Goal: Task Accomplishment & Management: Complete application form

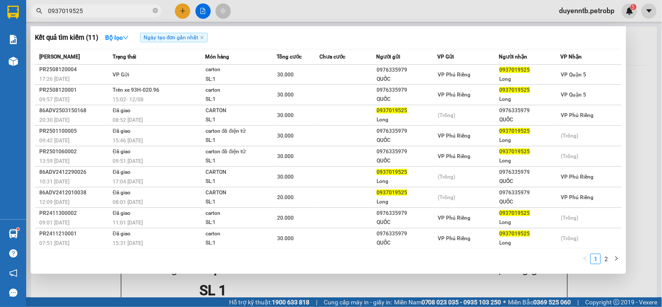
click at [118, 7] on input "0937019525" at bounding box center [99, 11] width 103 height 10
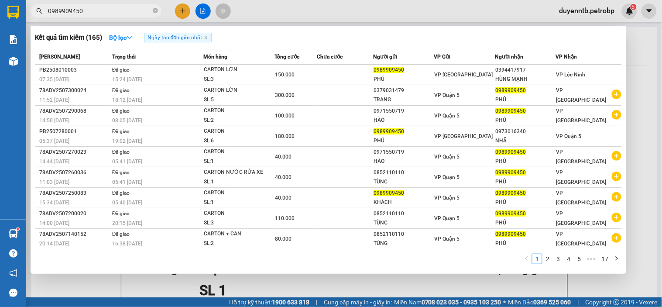
click at [113, 14] on input "0989909450" at bounding box center [99, 11] width 103 height 10
type input "0989909450"
click at [181, 14] on div at bounding box center [331, 153] width 662 height 307
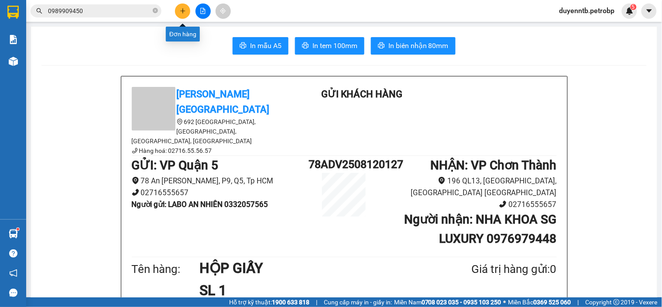
click at [182, 12] on icon "plus" at bounding box center [183, 11] width 6 height 6
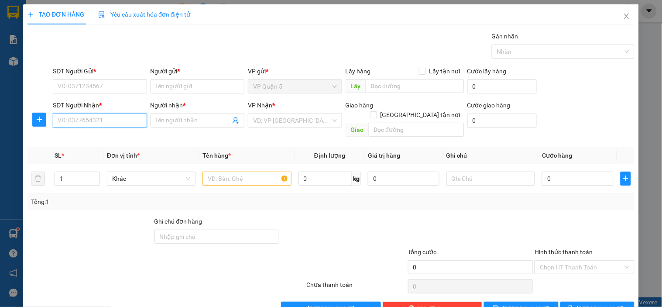
click at [131, 116] on input "SĐT Người Nhận *" at bounding box center [100, 120] width 94 height 14
paste input "0989909450"
type input "0989909450"
click at [100, 136] on div "0989909450 - PHÚ" at bounding box center [99, 138] width 82 height 10
type input "PHÚ"
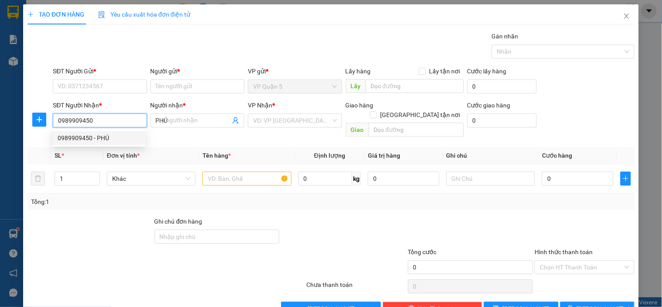
type input "300.000"
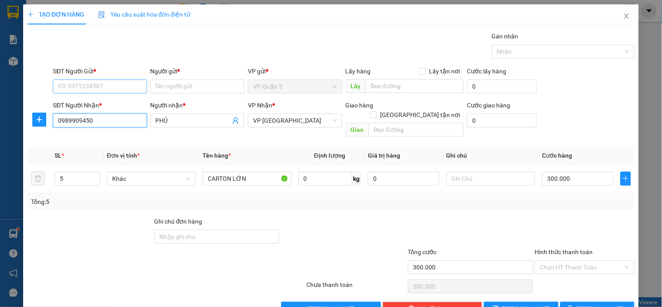
type input "0989909450"
click at [107, 85] on input "SĐT Người Gửi *" at bounding box center [100, 86] width 94 height 14
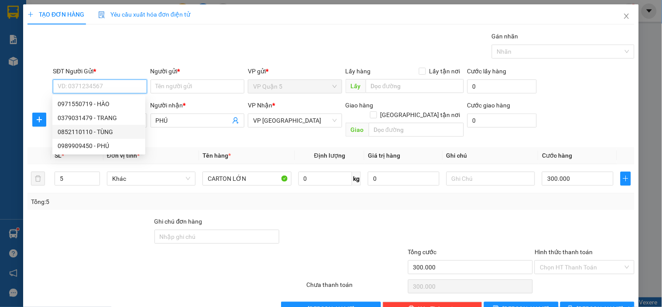
click at [107, 129] on div "0852110110 - TÙNG" at bounding box center [99, 132] width 82 height 10
type input "0852110110"
type input "TÙNG"
type input "40.000"
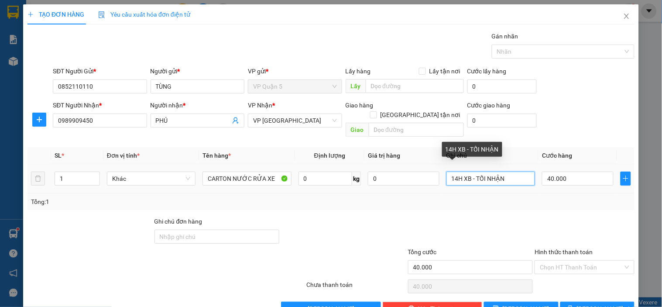
click at [481, 172] on input "14H XB - TỐI NHẬN" at bounding box center [491, 179] width 89 height 14
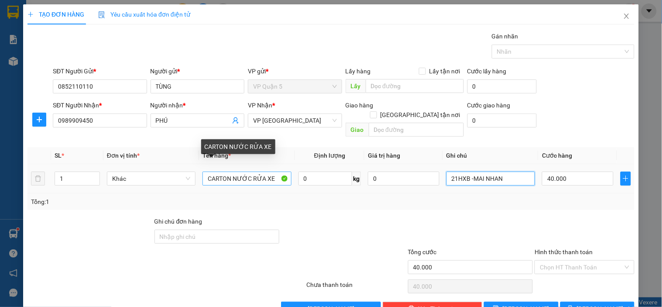
type input "21HXB -MAI NHAN"
drag, startPoint x: 230, startPoint y: 171, endPoint x: 274, endPoint y: 164, distance: 44.2
click at [274, 172] on input "CARTON NƯỚC RỬA XE" at bounding box center [247, 179] width 89 height 14
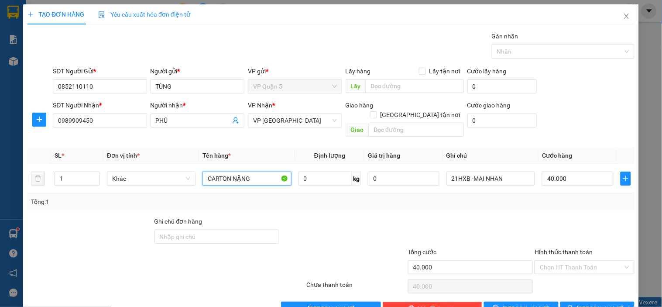
type input "CARTON NẶNG"
click at [534, 197] on div "Tổng: 1" at bounding box center [331, 202] width 600 height 10
click at [554, 173] on input "40.000" at bounding box center [578, 179] width 72 height 14
type input "6"
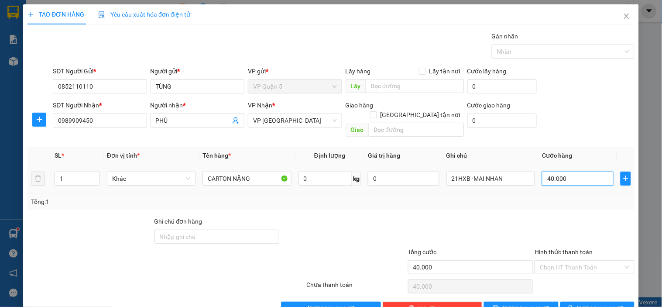
type input "6"
type input "60"
type input "60.000"
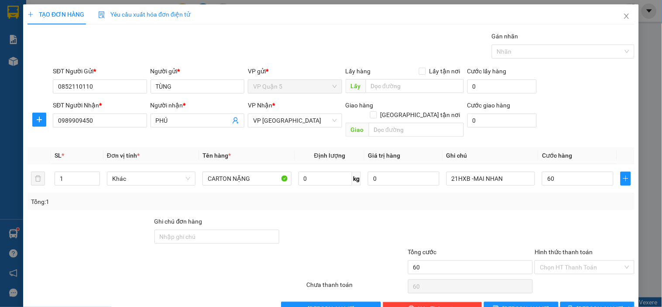
type input "60.000"
click at [584, 127] on div "SĐT Người Nhận * 0989909450 Người nhận * PHÚ VP Nhận * VP Phước Bình Giao hàng …" at bounding box center [343, 120] width 585 height 40
click at [599, 304] on span "[PERSON_NAME] và In" at bounding box center [607, 309] width 61 height 10
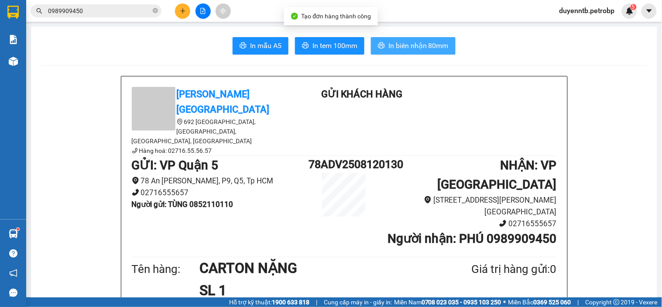
click at [399, 45] on span "In biên nhận 80mm" at bounding box center [418, 45] width 60 height 11
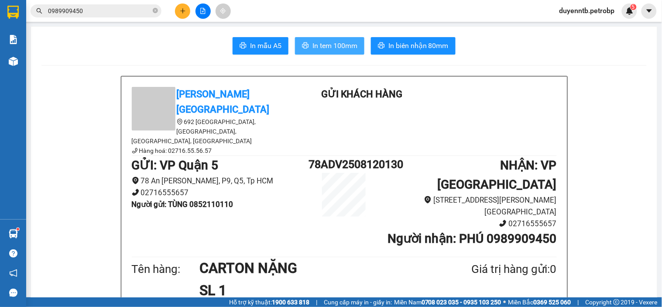
click at [333, 45] on span "In tem 100mm" at bounding box center [335, 45] width 45 height 11
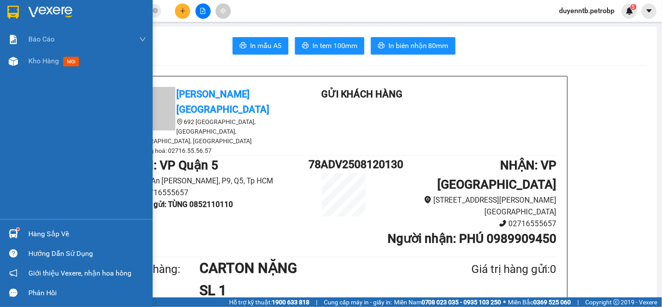
click at [17, 238] on div at bounding box center [13, 233] width 15 height 15
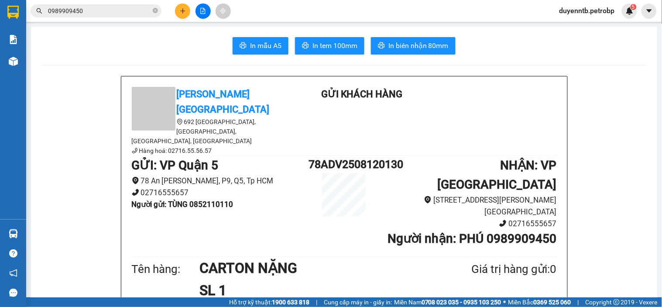
click at [95, 89] on section "Kết quả tìm kiếm ( 165 ) Bộ lọc Ngày tạo đơn gần nhất Mã ĐH Trạng thái Món hàng…" at bounding box center [331, 153] width 662 height 307
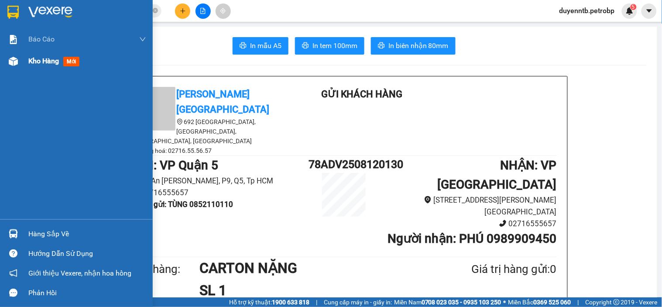
click at [52, 54] on div "Kho hàng mới" at bounding box center [87, 61] width 118 height 22
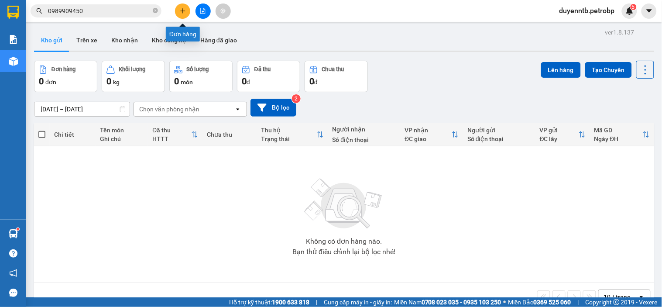
click at [184, 9] on icon "plus" at bounding box center [183, 11] width 6 height 6
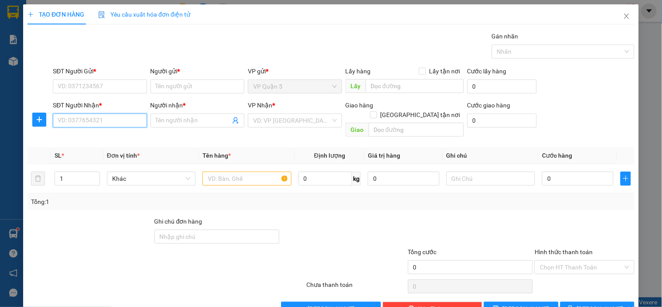
click at [100, 126] on input "SĐT Người Nhận *" at bounding box center [100, 120] width 94 height 14
type input "0389090545"
click at [110, 140] on div "0389090545 - THÁI" at bounding box center [99, 138] width 82 height 10
type input "THÁI"
type input "50.000"
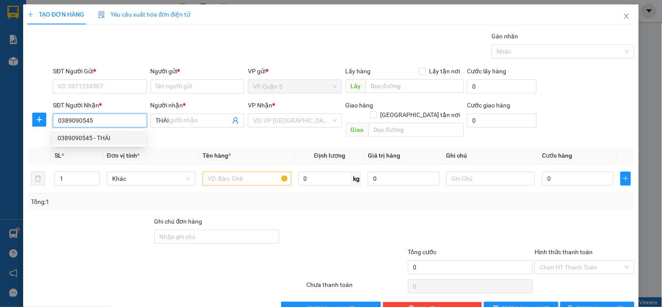
type input "50.000"
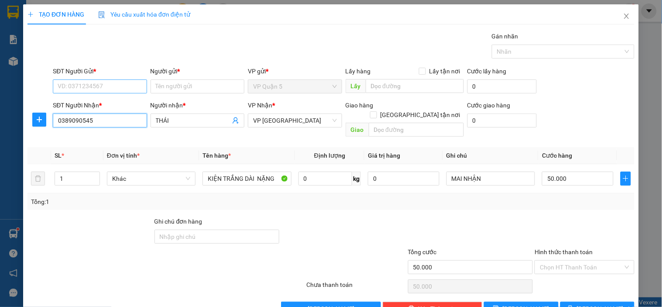
type input "0389090545"
click at [114, 86] on input "SĐT Người Gửi *" at bounding box center [100, 86] width 94 height 14
click at [92, 101] on div "0938252399 - TÂM" at bounding box center [99, 104] width 82 height 10
type input "0938252399"
type input "TÂM"
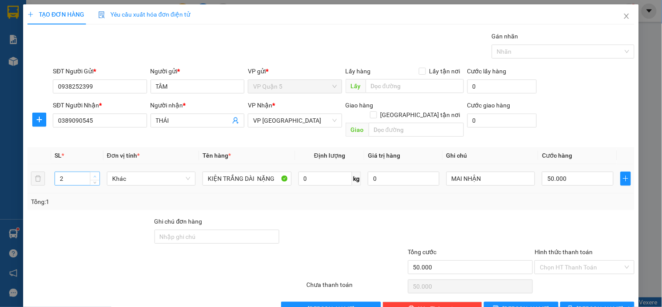
click at [93, 174] on span "up" at bounding box center [95, 176] width 5 height 5
type input "5"
click at [93, 174] on span "up" at bounding box center [95, 176] width 5 height 5
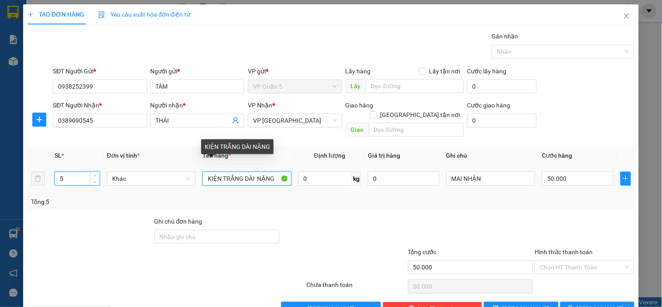
click at [229, 172] on input "KIỆN TRẮNG DÀI NẶNG" at bounding box center [247, 179] width 89 height 14
type input "0"
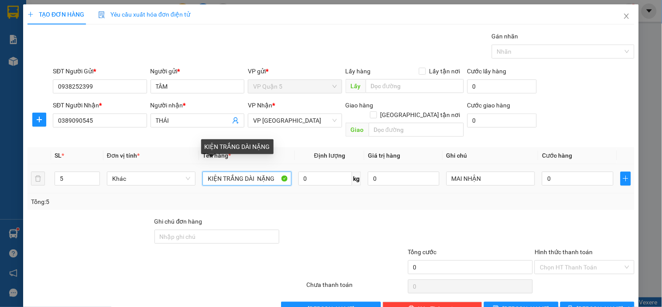
click at [229, 172] on input "KIỆN TRẮNG DÀI NẶNG" at bounding box center [247, 179] width 89 height 14
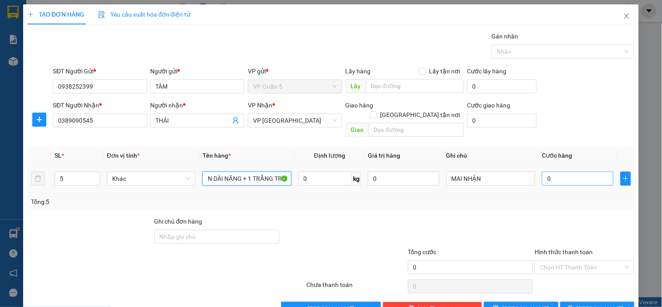
type input "4 KIEN DÀI NẶNG + 1 TRẮNG TRỤ"
click at [567, 173] on input "0" at bounding box center [578, 179] width 72 height 14
type input "3"
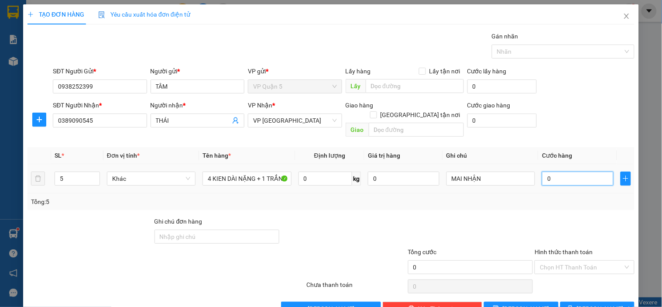
type input "3"
type input "35"
type input "350"
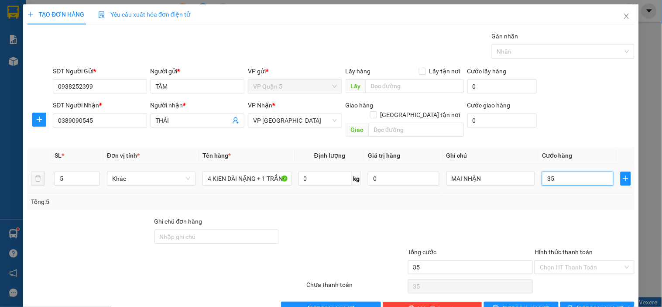
type input "350"
type input "3.500"
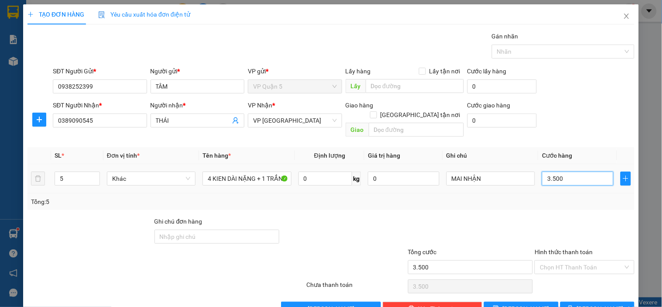
type input "35.000"
type input "350.000"
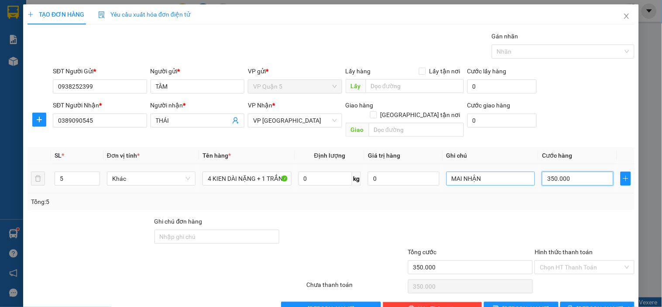
type input "350.000"
click at [498, 173] on input "MAI NHẬN" at bounding box center [491, 179] width 89 height 14
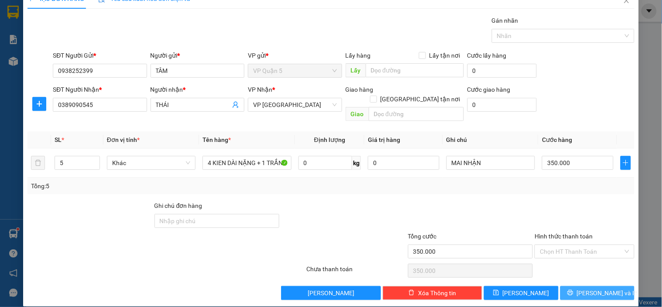
click at [573, 290] on icon "printer" at bounding box center [570, 293] width 6 height 6
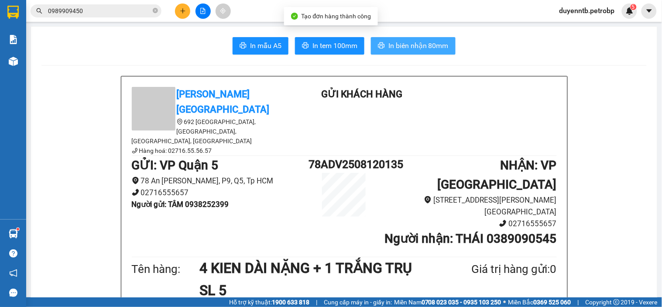
click at [407, 39] on button "In biên nhận 80mm" at bounding box center [413, 45] width 85 height 17
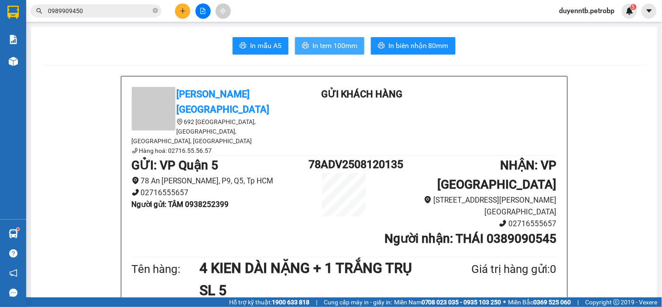
click at [354, 45] on button "In tem 100mm" at bounding box center [329, 45] width 69 height 17
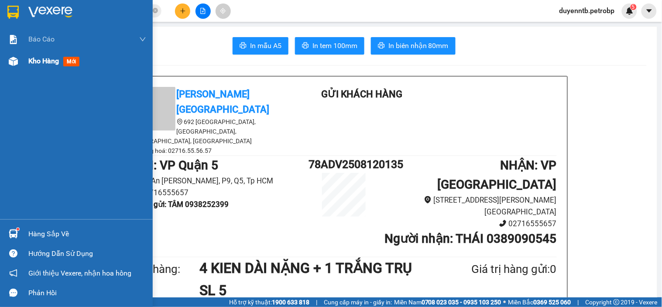
click at [7, 62] on div at bounding box center [13, 61] width 15 height 15
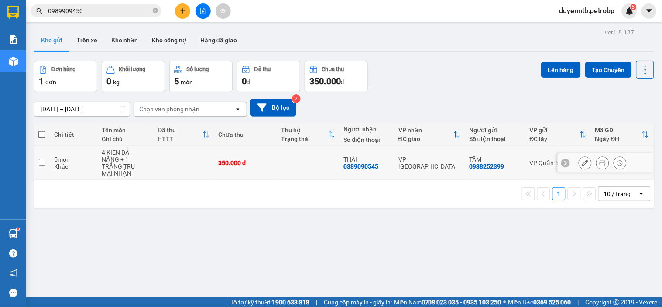
click at [38, 167] on td at bounding box center [42, 163] width 16 height 34
checkbox input "true"
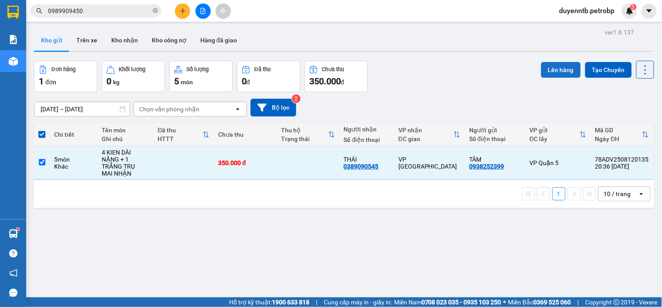
click at [552, 70] on button "Lên hàng" at bounding box center [561, 70] width 40 height 16
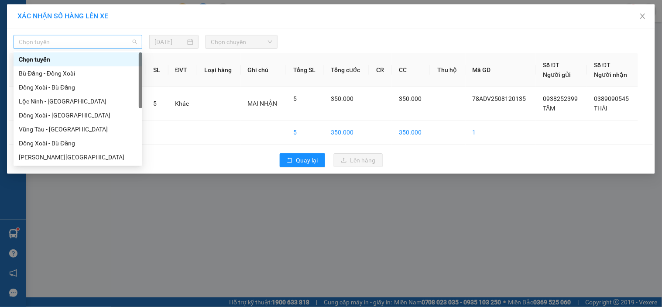
click at [94, 44] on span "Chọn tuyến" at bounding box center [78, 41] width 118 height 13
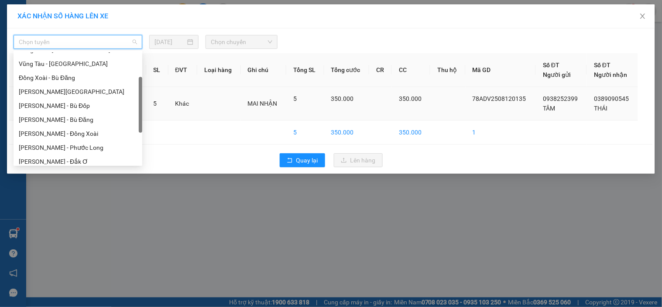
scroll to position [75, 0]
drag, startPoint x: 141, startPoint y: 82, endPoint x: 153, endPoint y: 110, distance: 30.7
click at [153, 110] on body "Kết quả tìm kiếm ( 165 ) Bộ lọc Ngày tạo đơn gần nhất Mã ĐH Trạng thái Món hàng…" at bounding box center [331, 153] width 662 height 307
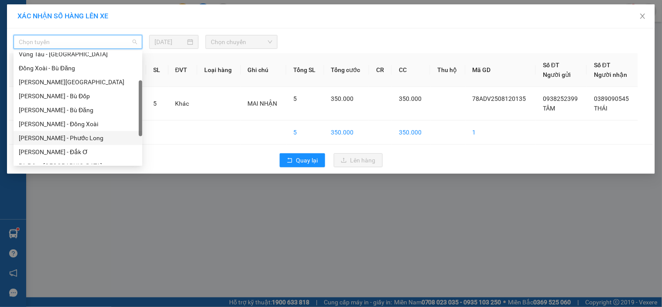
click at [73, 135] on div "[PERSON_NAME] - Phước Long" at bounding box center [78, 138] width 118 height 10
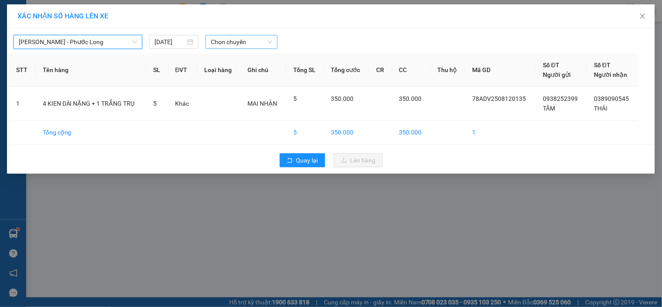
click at [234, 48] on input "search" at bounding box center [238, 41] width 55 height 13
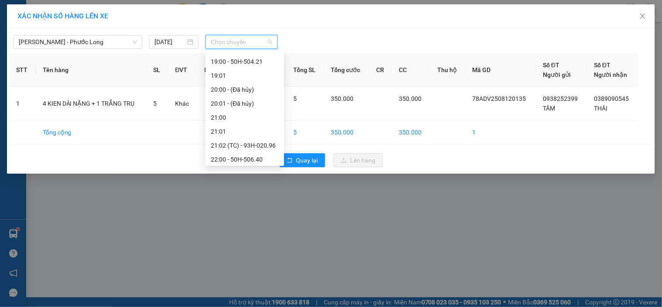
scroll to position [503, 0]
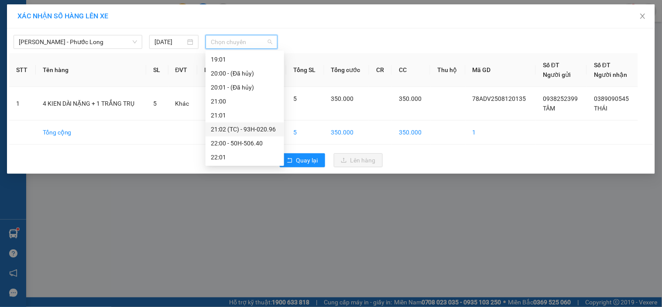
click at [254, 132] on div "21:02 (TC) - 93H-020.96" at bounding box center [245, 129] width 68 height 10
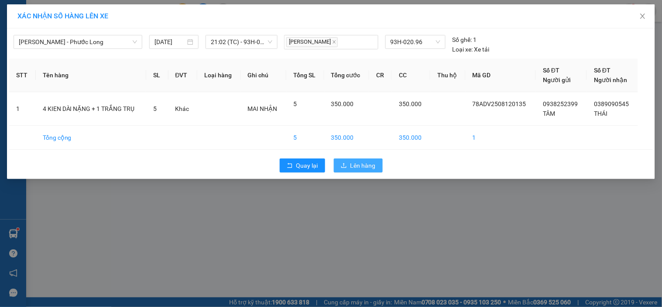
drag, startPoint x: 361, startPoint y: 165, endPoint x: 353, endPoint y: 164, distance: 8.8
click at [361, 165] on span "Lên hàng" at bounding box center [363, 166] width 25 height 10
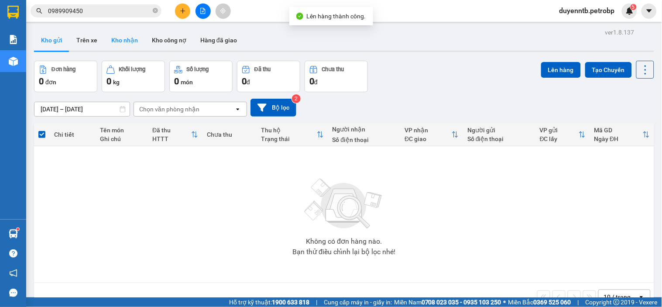
click at [129, 41] on button "Kho nhận" at bounding box center [124, 40] width 41 height 21
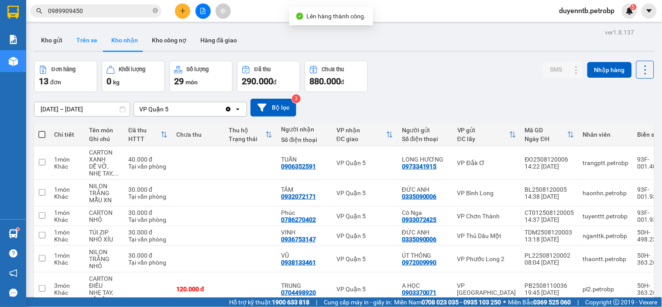
click at [79, 50] on button "Trên xe" at bounding box center [86, 40] width 35 height 21
type input "[DATE] – [DATE]"
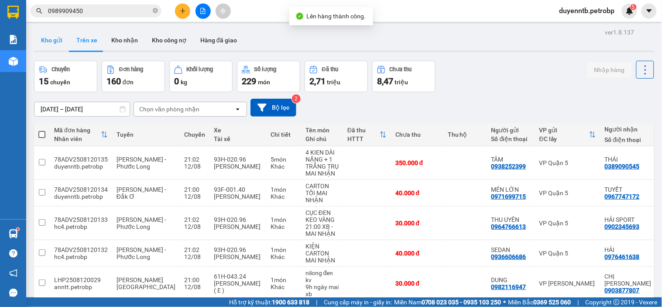
click at [63, 42] on button "Kho gửi" at bounding box center [51, 40] width 35 height 21
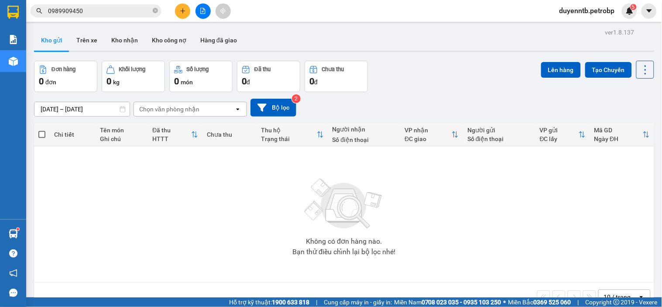
click at [50, 40] on button "Kho gửi" at bounding box center [51, 40] width 35 height 21
click at [457, 54] on div "ver 1.8.137 Kho gửi Trên xe Kho nhận Kho công nợ Hàng đã giao Đơn hàng 0 đơn Kh…" at bounding box center [344, 179] width 627 height 307
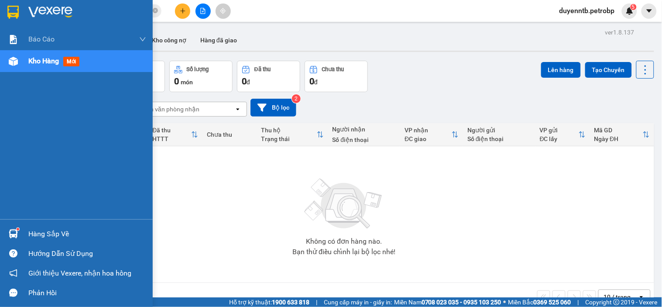
click at [34, 64] on span "Kho hàng" at bounding box center [43, 61] width 31 height 8
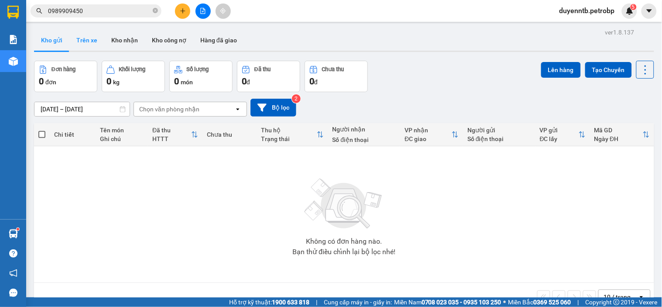
click at [98, 45] on button "Trên xe" at bounding box center [86, 40] width 35 height 21
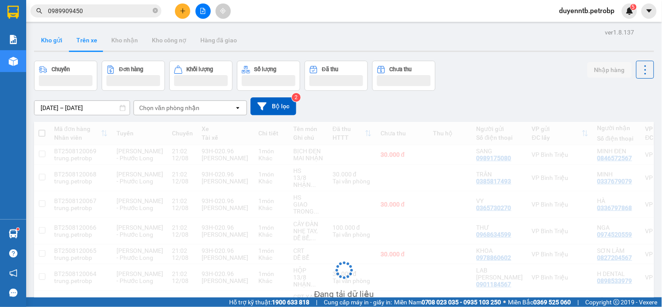
click at [47, 41] on button "Kho gửi" at bounding box center [51, 40] width 35 height 21
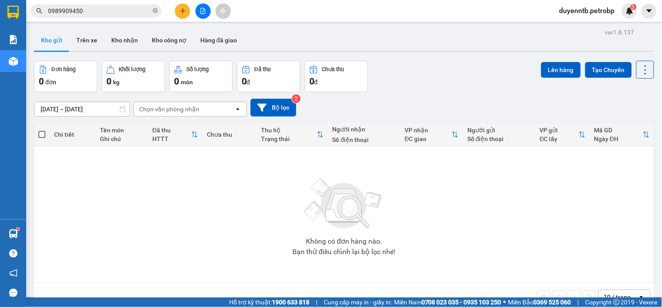
click at [182, 115] on div "Chọn văn phòng nhận" at bounding box center [184, 109] width 100 height 14
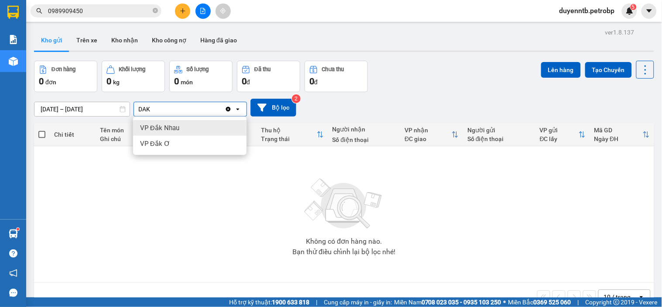
type input "DAK"
click at [171, 131] on span "VP Đắk Nhau" at bounding box center [159, 128] width 39 height 9
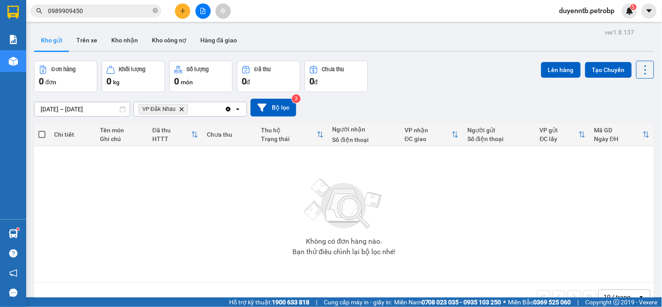
click at [181, 109] on icon "VP Đắk Nhau, close by backspace" at bounding box center [182, 109] width 4 height 4
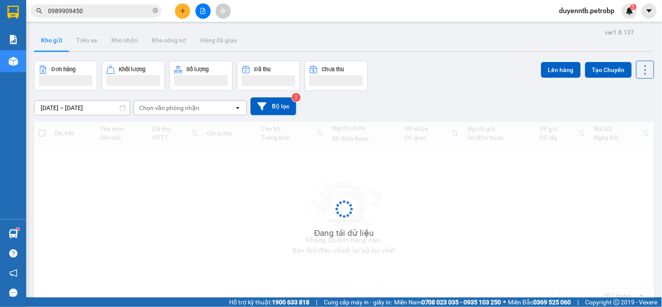
click at [182, 110] on div "Chọn văn phòng nhận" at bounding box center [169, 107] width 60 height 9
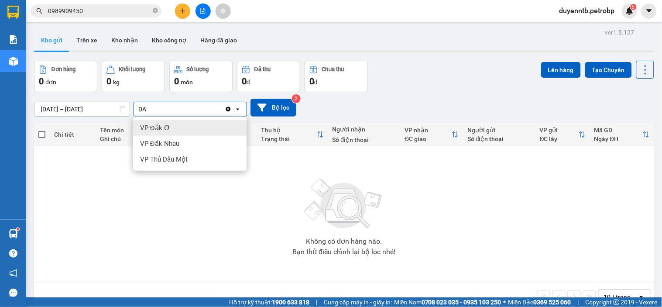
type input "DA"
click at [163, 128] on span "VP Đắk Ơ" at bounding box center [155, 128] width 30 height 9
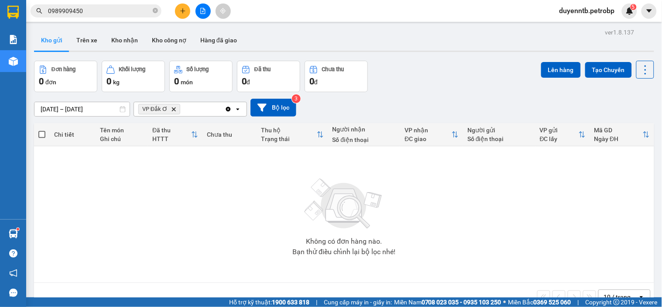
click at [172, 110] on icon "Delete" at bounding box center [173, 109] width 5 height 5
click at [100, 37] on button "Trên xe" at bounding box center [86, 40] width 35 height 21
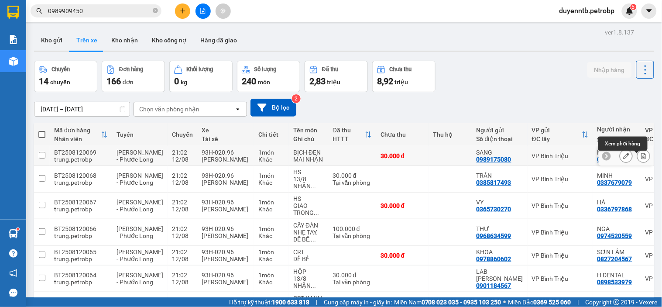
click at [641, 159] on icon at bounding box center [644, 156] width 6 height 6
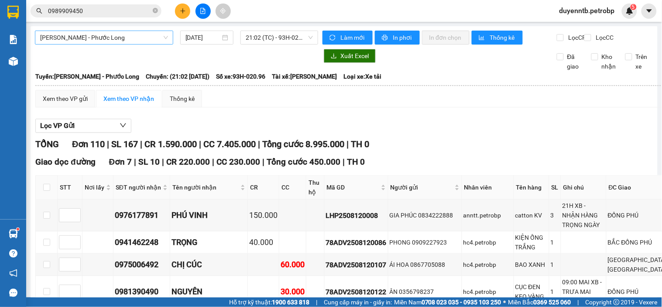
click at [163, 36] on span "[PERSON_NAME] - Phước Long" at bounding box center [104, 37] width 128 height 13
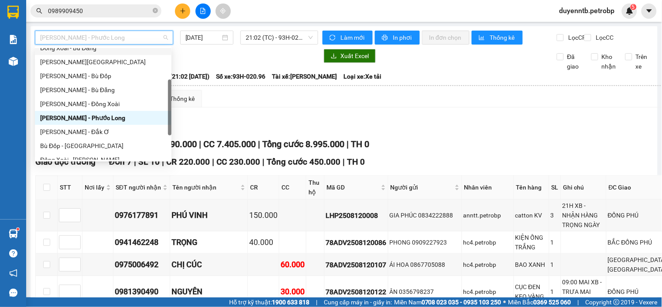
scroll to position [91, 0]
drag, startPoint x: 169, startPoint y: 81, endPoint x: 168, endPoint y: 93, distance: 11.8
click at [168, 93] on div at bounding box center [169, 109] width 3 height 56
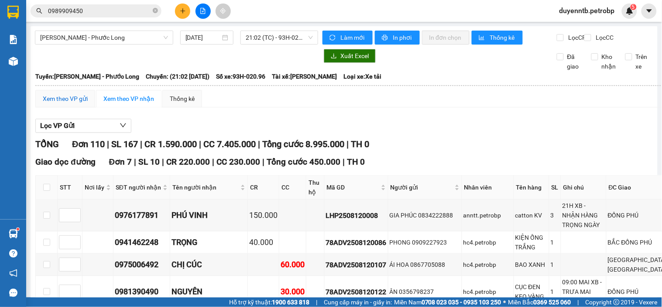
click at [68, 103] on div "Xem theo VP gửi" at bounding box center [65, 99] width 45 height 10
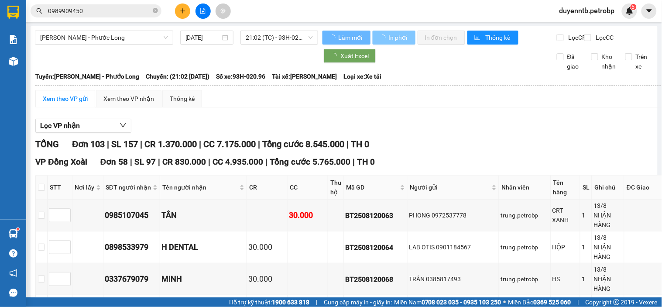
click at [392, 37] on span "In phơi" at bounding box center [398, 38] width 20 height 10
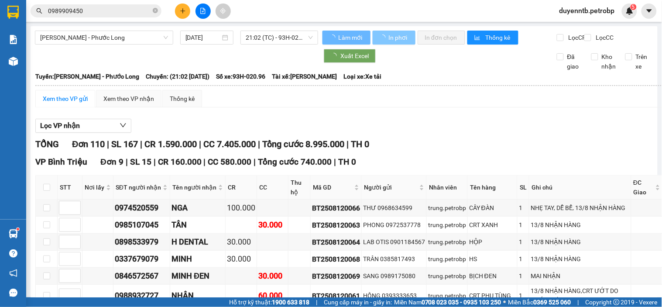
click at [397, 44] on button "In phơi" at bounding box center [394, 38] width 43 height 14
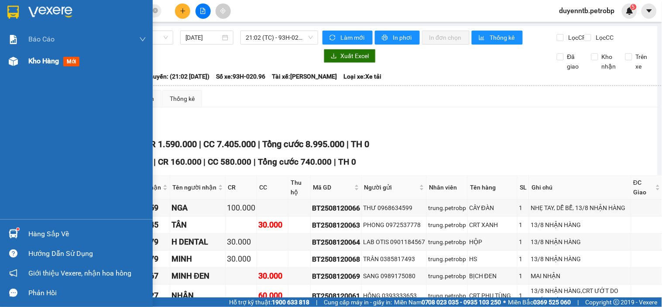
click at [36, 58] on span "Kho hàng" at bounding box center [43, 61] width 31 height 8
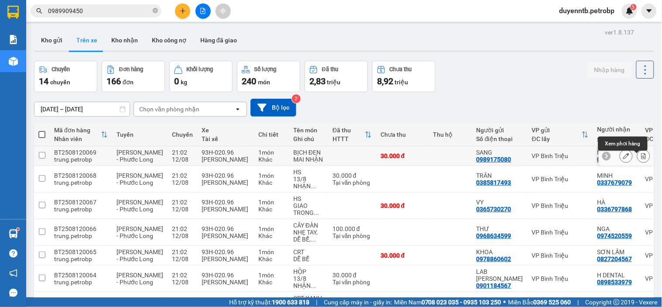
click at [642, 159] on icon at bounding box center [644, 156] width 5 height 6
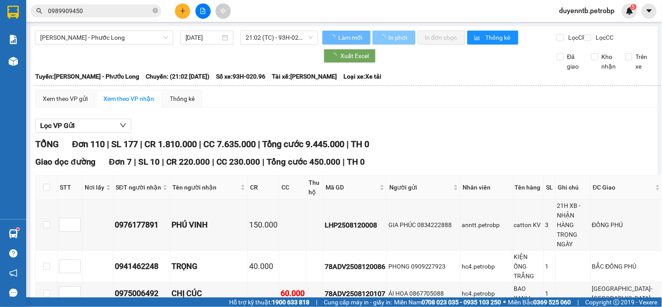
click at [388, 37] on span "In phơi" at bounding box center [398, 38] width 20 height 10
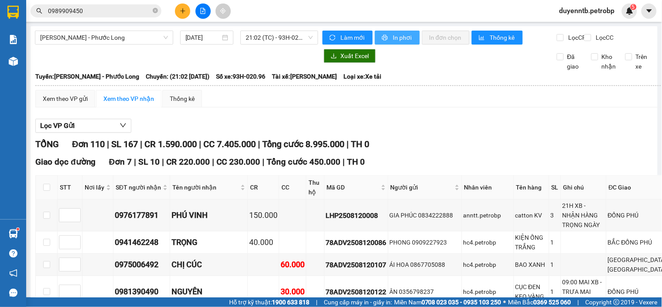
click at [386, 37] on button "In phơi" at bounding box center [397, 38] width 45 height 14
click at [72, 100] on div "Xem theo VP gửi" at bounding box center [65, 98] width 60 height 17
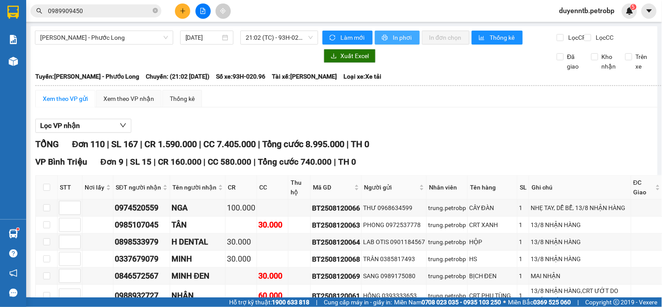
click at [394, 39] on span "In phơi" at bounding box center [403, 38] width 20 height 10
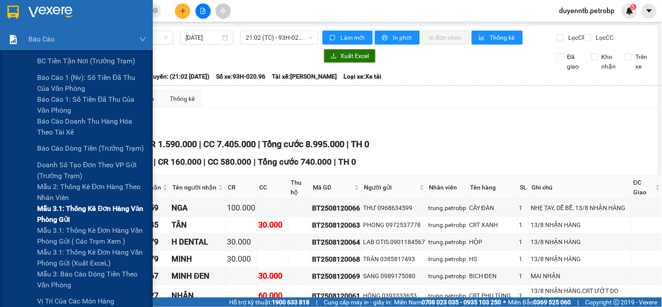
click at [87, 207] on span "Mẫu 3.1: Thống kê đơn hàng văn phòng gửi" at bounding box center [91, 214] width 109 height 22
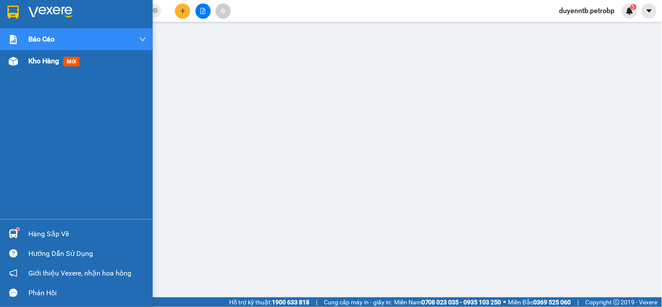
click at [45, 57] on span "Kho hàng" at bounding box center [43, 61] width 31 height 8
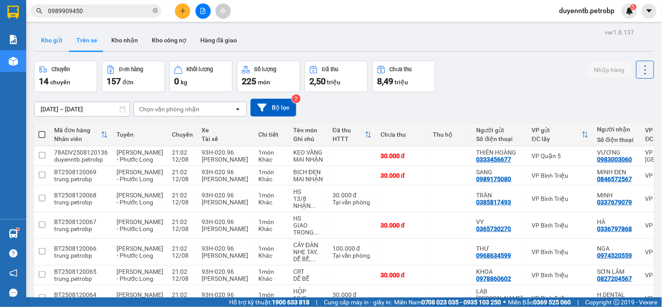
click at [55, 48] on button "Kho gửi" at bounding box center [51, 40] width 35 height 21
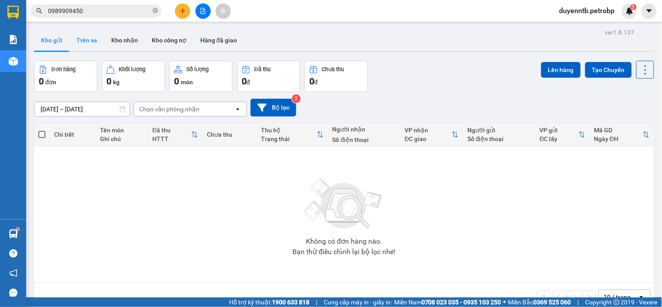
click at [89, 41] on button "Trên xe" at bounding box center [86, 40] width 35 height 21
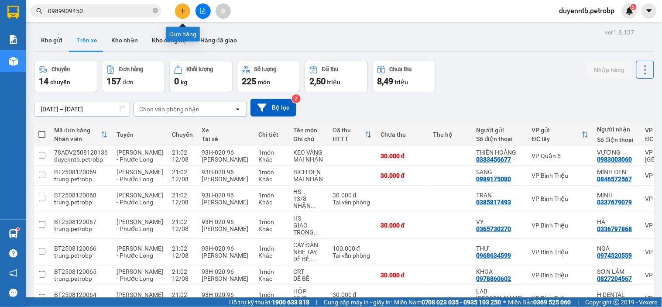
click at [186, 12] on icon "plus" at bounding box center [183, 11] width 6 height 6
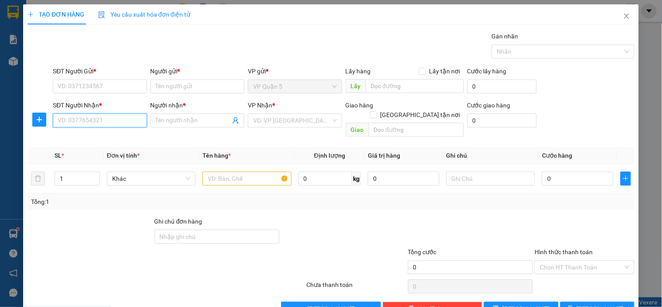
click at [94, 119] on input "SĐT Người Nhận *" at bounding box center [100, 120] width 94 height 14
type input "0347070234"
click at [79, 137] on div "0347070234 - BS TRÚC" at bounding box center [99, 138] width 82 height 10
type input "BS TRÚC"
type input "30.000"
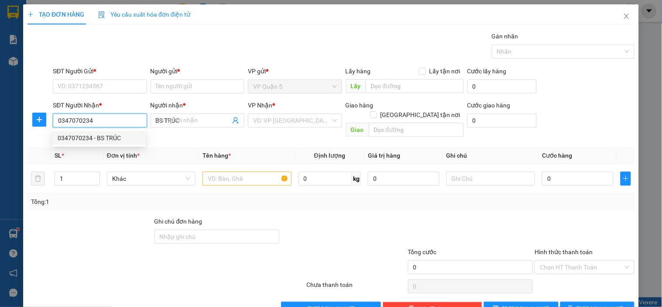
type input "30.000"
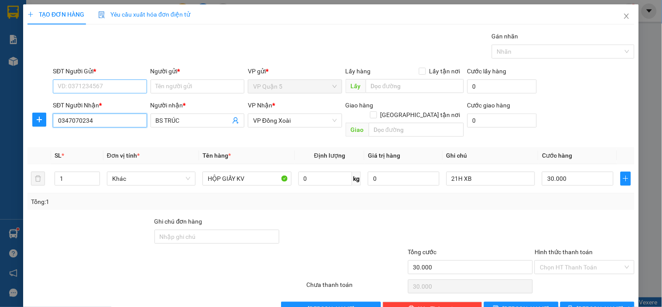
type input "0347070234"
drag, startPoint x: 119, startPoint y: 88, endPoint x: 137, endPoint y: 81, distance: 19.5
click at [119, 88] on input "SĐT Người Gửi *" at bounding box center [100, 86] width 94 height 14
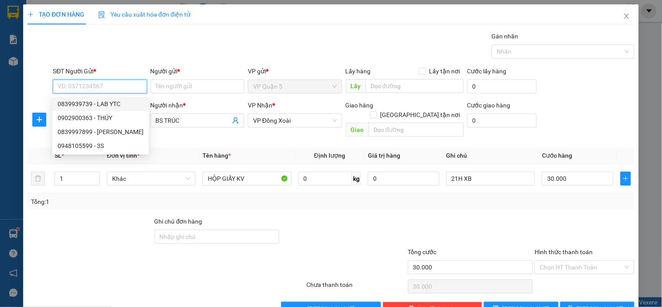
click at [95, 103] on div "0839939739 - LAB YTC" at bounding box center [101, 104] width 86 height 10
type input "0839939739"
type input "LAB YTC"
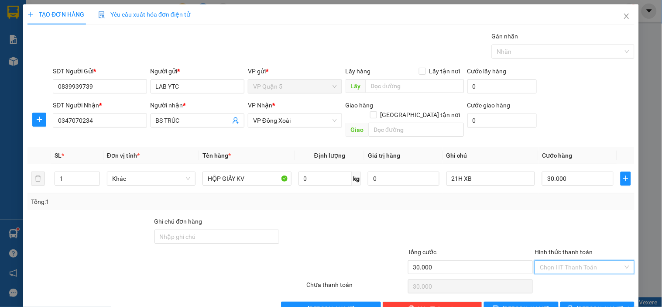
click at [574, 261] on input "Hình thức thanh toán" at bounding box center [581, 267] width 83 height 13
click at [556, 199] on div "Tại văn phòng" at bounding box center [579, 198] width 88 height 10
type input "0"
click at [574, 305] on icon "printer" at bounding box center [570, 308] width 6 height 6
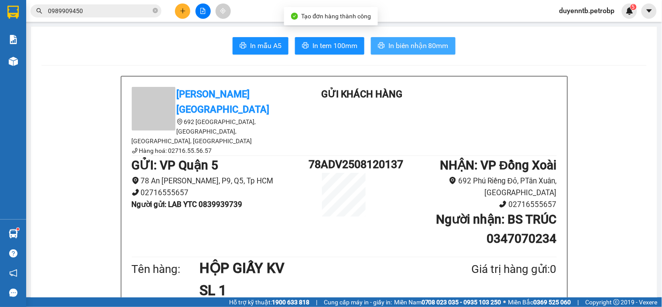
click at [423, 52] on button "In biên nhận 80mm" at bounding box center [413, 45] width 85 height 17
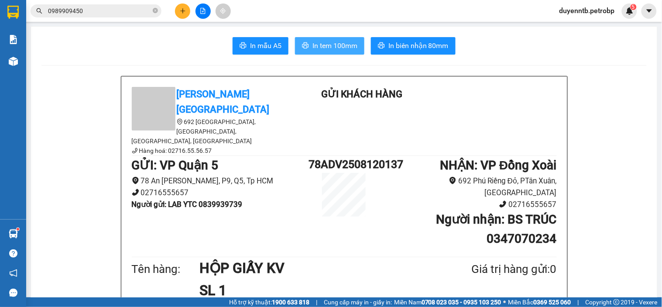
click at [327, 38] on button "In tem 100mm" at bounding box center [329, 45] width 69 height 17
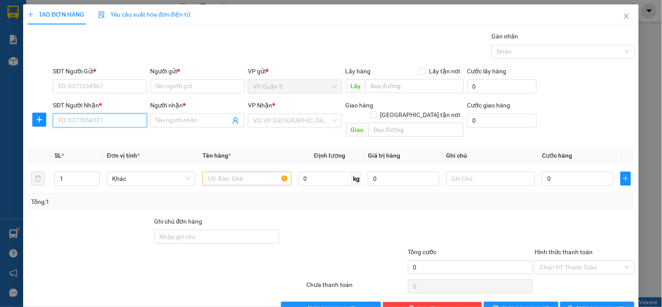
click at [99, 120] on input "SĐT Người Nhận *" at bounding box center [100, 120] width 94 height 14
type input "0967747172"
click at [109, 142] on div "0967747172 - TUYẾT" at bounding box center [99, 138] width 82 height 10
type input "TUYẾT"
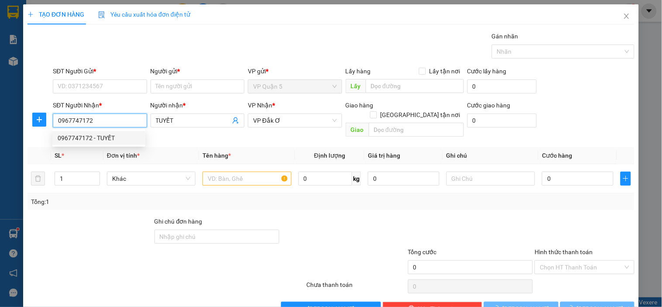
type input "80.000"
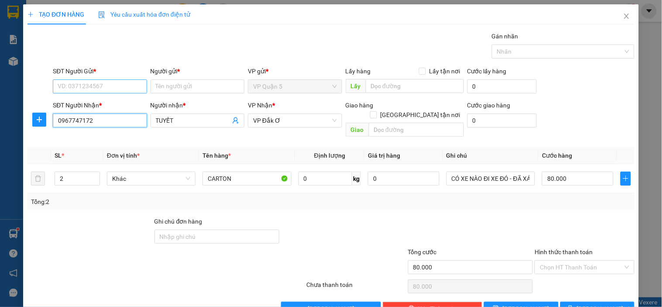
type input "0967747172"
click at [92, 81] on input "SĐT Người Gửi *" at bounding box center [100, 86] width 94 height 14
click at [88, 101] on div "0971699715 - MÉN LỚN" at bounding box center [99, 104] width 82 height 10
type input "0971699715"
type input "MÉN LỚN"
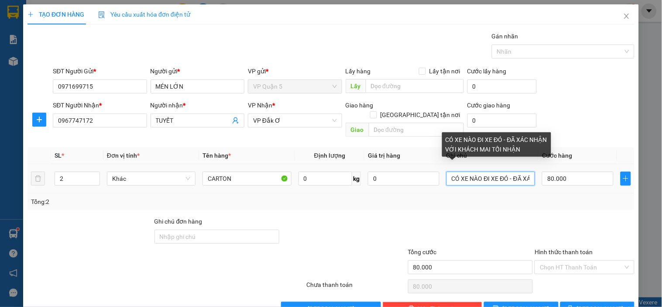
click at [498, 172] on input "CÓ XE NÀO ĐI XE ĐÓ - ĐÃ XÁC NHẬN VỚI KHÁCH MAI TỐI NHẬN" at bounding box center [491, 179] width 89 height 14
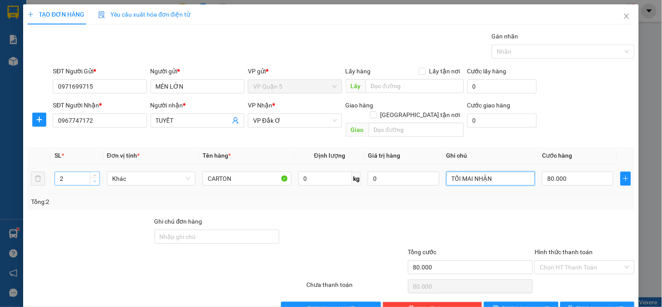
type input "TỐI MAI NHẬN"
type input "1"
click at [93, 180] on icon "down" at bounding box center [94, 181] width 3 height 3
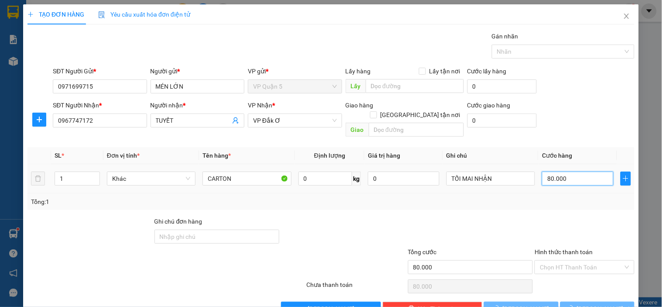
drag, startPoint x: 567, startPoint y: 171, endPoint x: 553, endPoint y: 171, distance: 14.0
click at [566, 172] on input "80.000" at bounding box center [578, 179] width 72 height 14
type input "0"
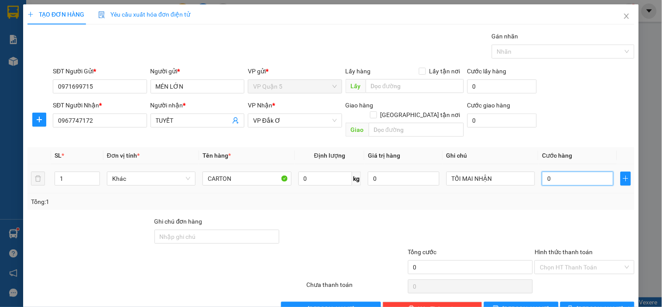
type input "4"
type input "04"
type input "40"
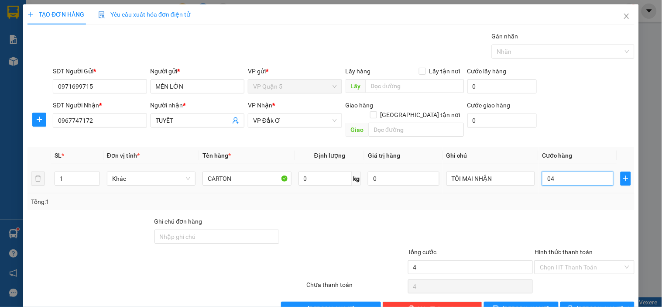
type input "040"
type input "400"
type input "0.400"
type input "4.000"
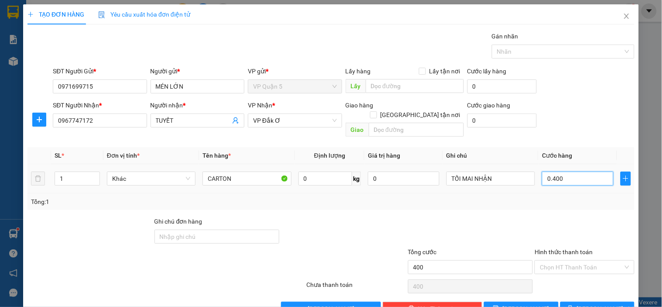
type input "4.000"
type input "04.000"
type input "40.000"
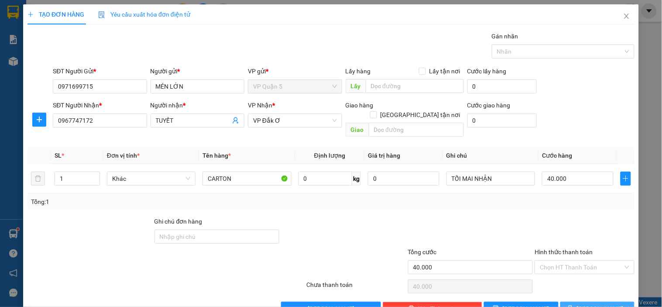
click at [574, 305] on icon "printer" at bounding box center [570, 308] width 6 height 6
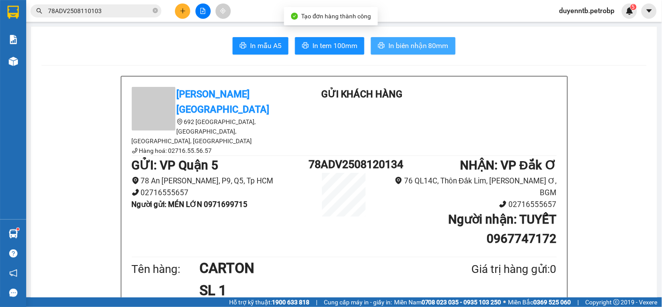
drag, startPoint x: 403, startPoint y: 48, endPoint x: 397, endPoint y: 50, distance: 5.9
click at [404, 47] on span "In biên nhận 80mm" at bounding box center [418, 45] width 60 height 11
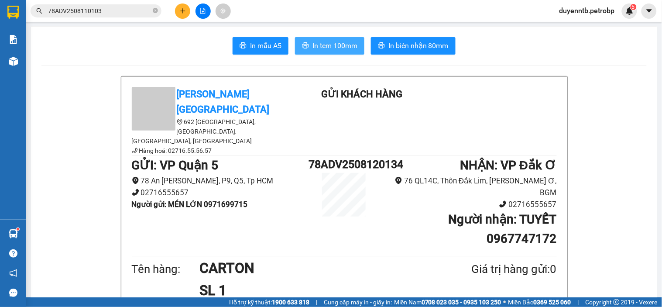
click at [346, 49] on span "In tem 100mm" at bounding box center [335, 45] width 45 height 11
click at [178, 10] on button at bounding box center [182, 10] width 15 height 15
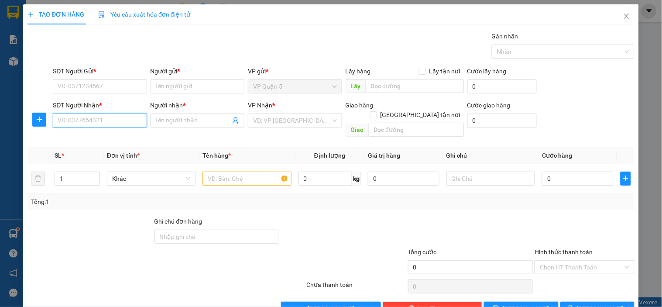
click at [102, 120] on input "SĐT Người Nhận *" at bounding box center [100, 120] width 94 height 14
type input "0983003060"
click at [91, 142] on div "0983003060 - VƯƠNG" at bounding box center [99, 138] width 82 height 10
type input "VƯƠNG"
type input "30.000"
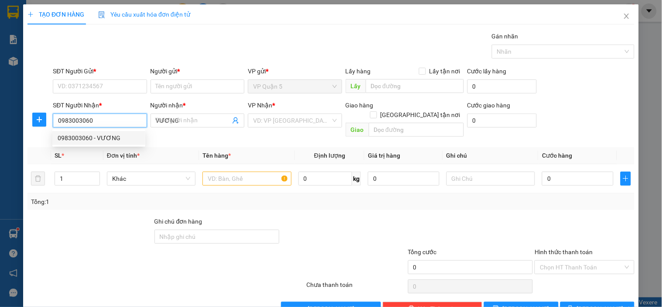
type input "30.000"
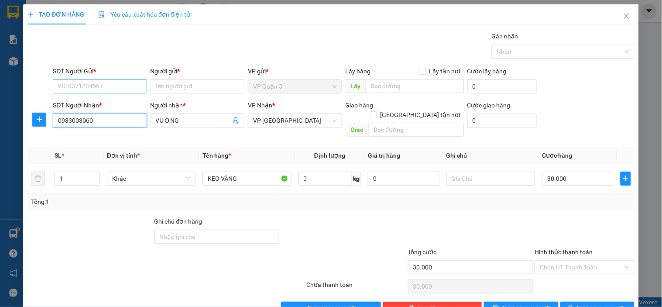
type input "0983003060"
click at [137, 88] on input "SĐT Người Gửi *" at bounding box center [100, 86] width 94 height 14
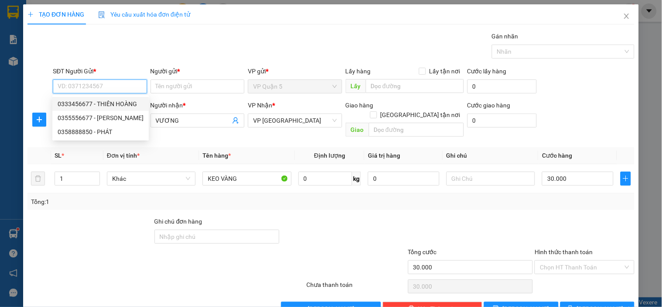
click at [106, 107] on div "0333456677 - THIÊN HOÀNG" at bounding box center [101, 104] width 86 height 10
type input "0333456677"
type input "THIÊN HOÀNG"
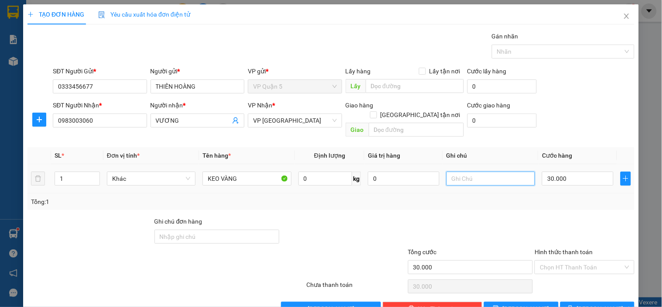
click at [456, 172] on input "text" at bounding box center [491, 179] width 89 height 14
type input "MAI NHẬN"
click at [599, 304] on span "[PERSON_NAME] và In" at bounding box center [607, 309] width 61 height 10
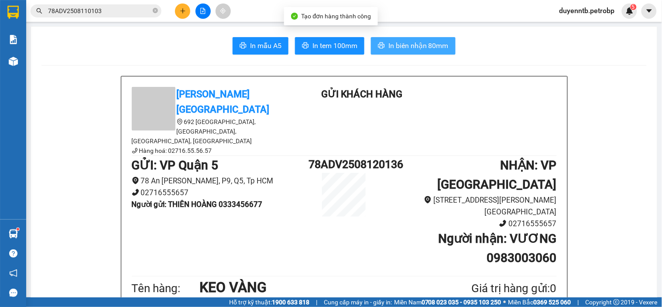
click at [390, 41] on span "In biên nhận 80mm" at bounding box center [418, 45] width 60 height 11
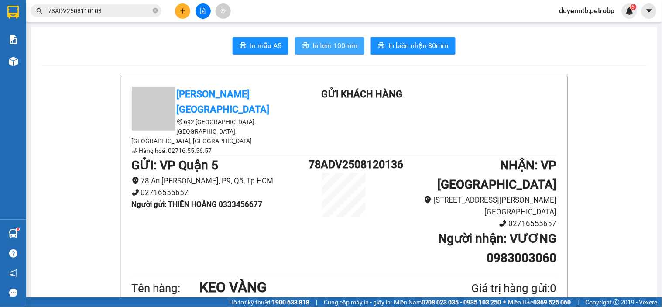
click at [328, 48] on span "In tem 100mm" at bounding box center [335, 45] width 45 height 11
click at [327, 43] on span "In tem 100mm" at bounding box center [335, 45] width 45 height 11
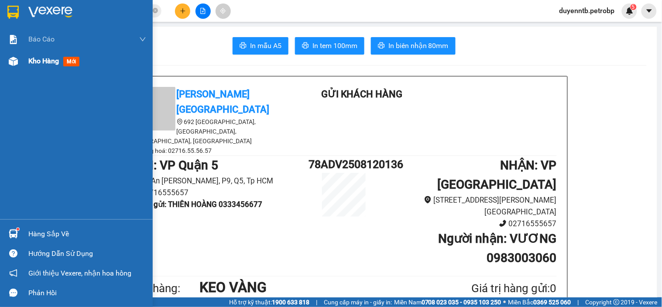
click at [55, 69] on div "Kho hàng mới" at bounding box center [87, 61] width 118 height 22
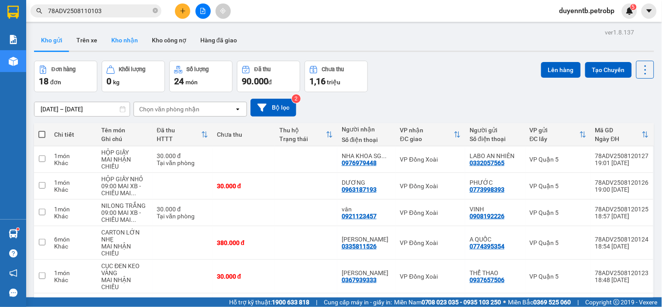
click at [127, 37] on button "Kho nhận" at bounding box center [124, 40] width 41 height 21
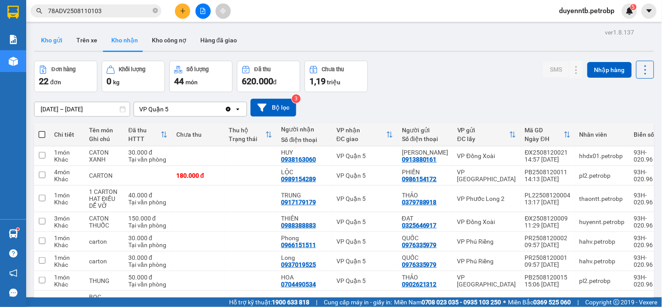
click at [51, 40] on button "Kho gửi" at bounding box center [51, 40] width 35 height 21
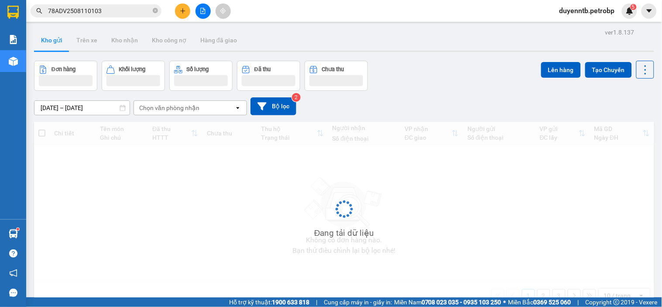
click at [51, 40] on button "Kho gửi" at bounding box center [51, 40] width 35 height 21
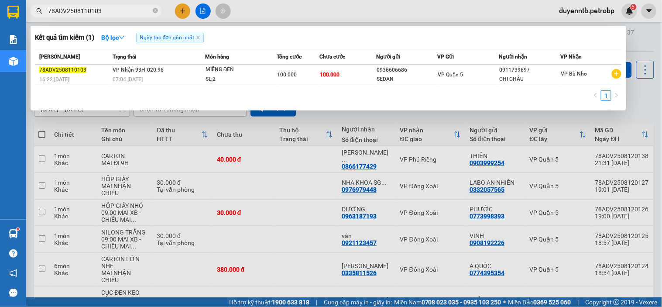
click at [112, 15] on input "78ADV2508110103" at bounding box center [99, 11] width 103 height 10
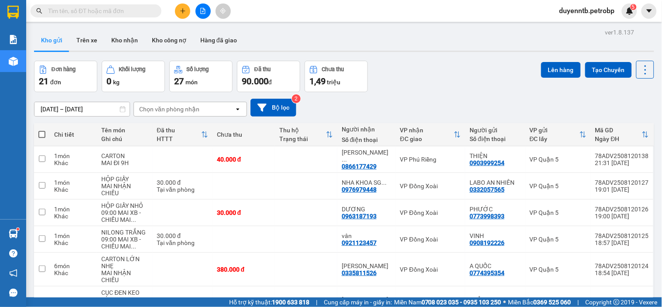
paste input "0903999254"
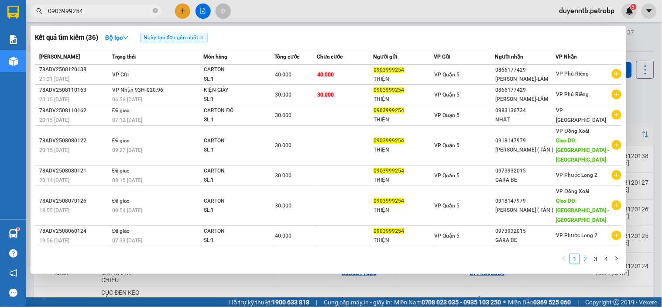
type input "0903999254"
drag, startPoint x: 585, startPoint y: 260, endPoint x: 572, endPoint y: 261, distance: 13.1
click at [584, 260] on link "2" at bounding box center [586, 259] width 10 height 10
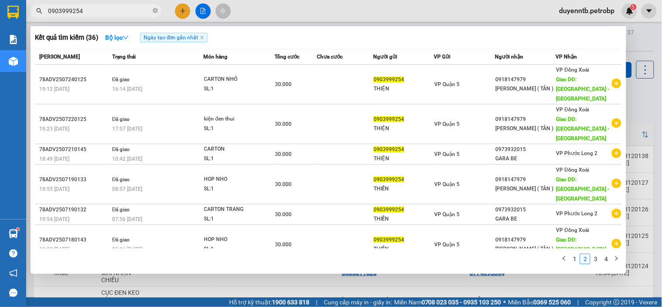
click at [103, 20] on div at bounding box center [331, 153] width 662 height 307
click at [105, 12] on input "0903999254" at bounding box center [99, 11] width 103 height 10
click at [577, 261] on link "1" at bounding box center [575, 259] width 10 height 10
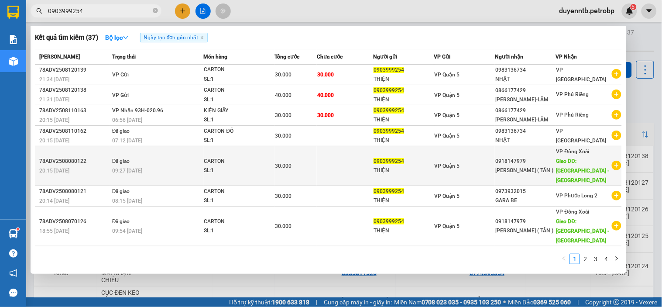
click at [475, 167] on td "VP Quận 5" at bounding box center [464, 166] width 61 height 40
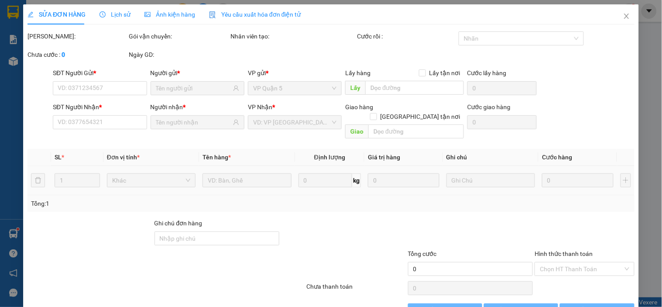
type input "0903999254"
type input "0918147979"
type input "[GEOGRAPHIC_DATA] - [GEOGRAPHIC_DATA]"
type input "30.000"
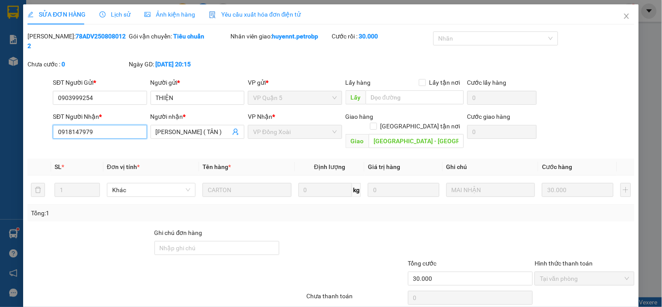
click at [99, 127] on input "0918147979" at bounding box center [100, 132] width 94 height 14
click at [623, 19] on icon "close" at bounding box center [626, 16] width 7 height 7
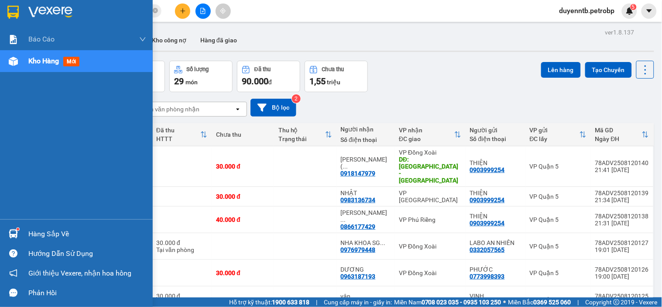
click at [31, 60] on span "Kho hàng" at bounding box center [43, 61] width 31 height 8
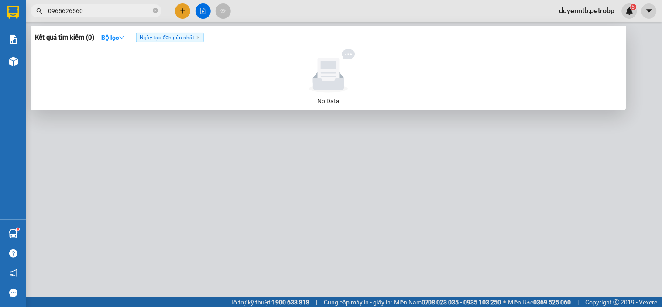
click at [99, 7] on input "0965626560" at bounding box center [99, 11] width 103 height 10
click at [97, 10] on input "0965626560" at bounding box center [99, 11] width 103 height 10
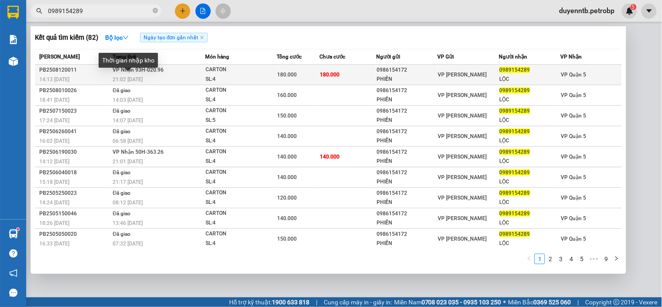
type input "0989154289"
click at [120, 78] on span "21:02 - 12/08" at bounding box center [128, 79] width 30 height 6
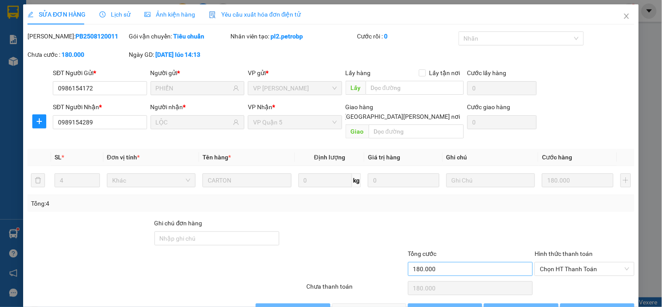
type input "0986154172"
type input "PHIẾN"
type input "0989154289"
type input "LỘC"
type input "180.000"
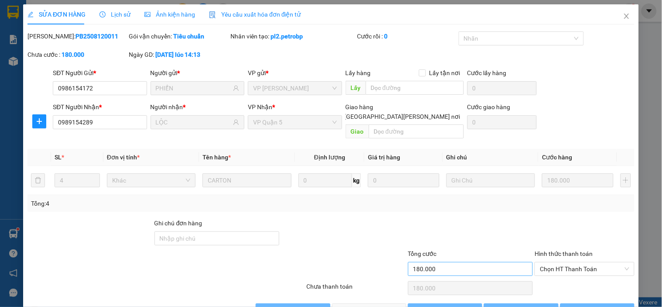
type input "180.000"
click at [623, 14] on icon "close" at bounding box center [626, 16] width 7 height 7
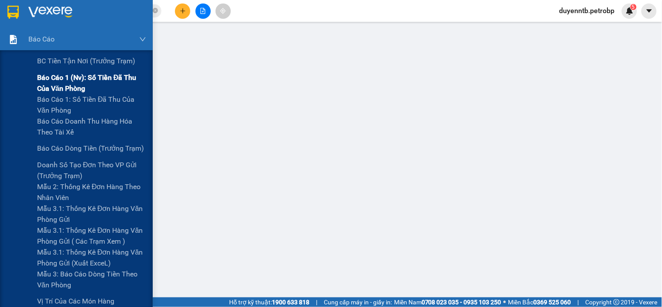
drag, startPoint x: 63, startPoint y: 85, endPoint x: 36, endPoint y: 75, distance: 29.0
click at [62, 85] on span "Báo cáo 1 (nv): Số tiền đã thu của văn phòng" at bounding box center [91, 83] width 109 height 22
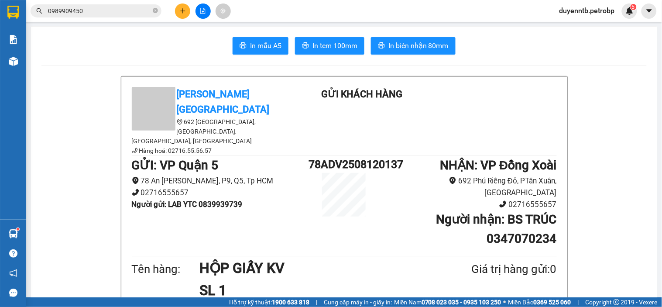
click at [182, 10] on icon "plus" at bounding box center [182, 10] width 5 height 0
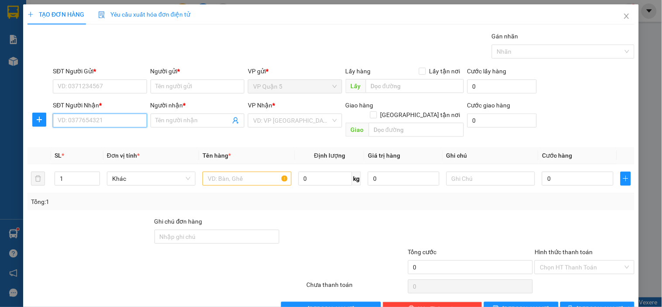
click at [76, 120] on input "SĐT Người Nhận *" at bounding box center [100, 120] width 94 height 14
click at [55, 119] on input "866177429" at bounding box center [100, 120] width 94 height 14
type input "0866177429"
click at [122, 141] on div "0866177429 - [PERSON_NAME]-LÂM" at bounding box center [108, 138] width 100 height 10
type input "[PERSON_NAME]-LÂM"
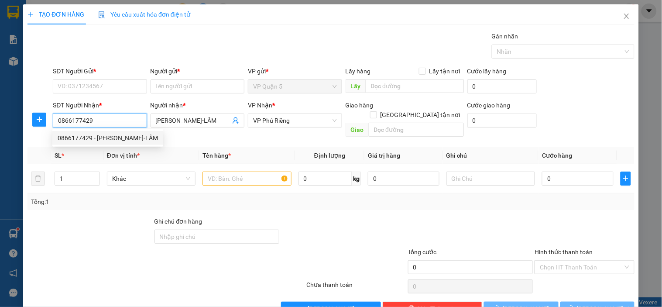
type input "30.000"
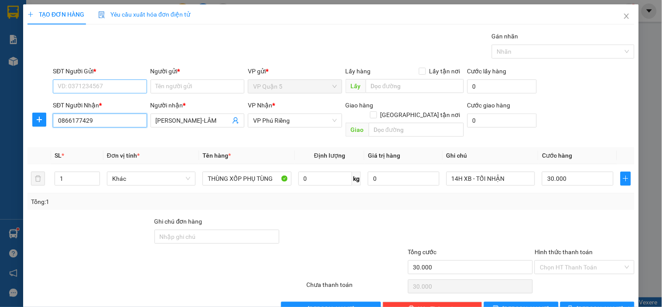
type input "0866177429"
click at [117, 90] on input "SĐT Người Gửi *" at bounding box center [100, 86] width 94 height 14
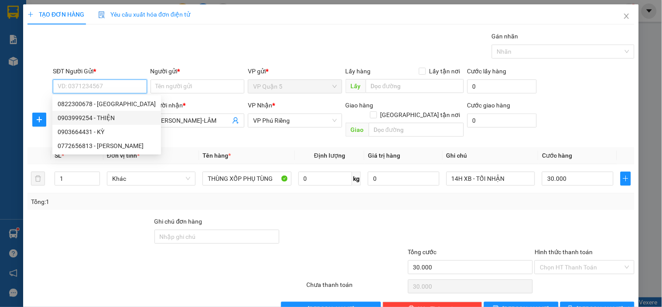
click at [87, 121] on div "0903999254 - THIỆN" at bounding box center [107, 118] width 98 height 10
type input "0903999254"
type input "THIỆN"
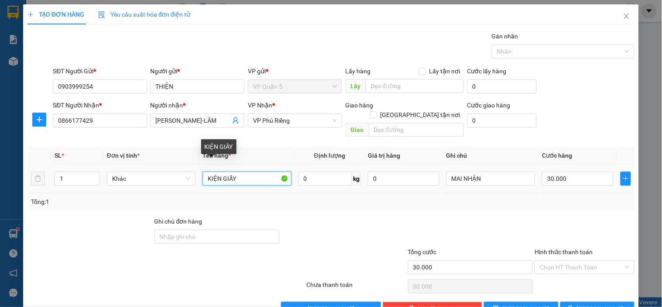
click at [246, 172] on input "KIỆN GIẤY" at bounding box center [247, 179] width 89 height 14
type input "CARTON"
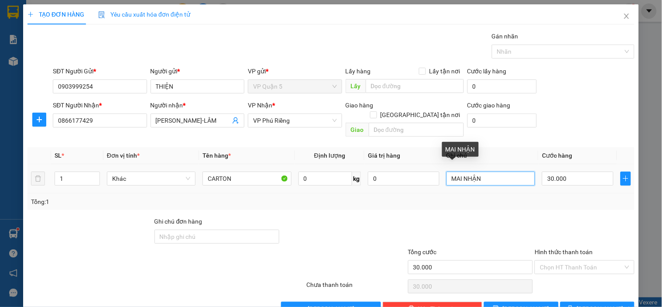
click at [486, 172] on input "MAI NHẬN" at bounding box center [491, 179] width 89 height 14
type input "MAI ĐI 9H"
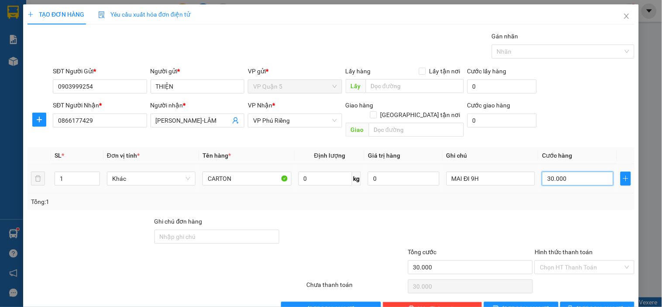
click at [542, 172] on input "30.000" at bounding box center [578, 179] width 72 height 14
type input "4"
type input "40"
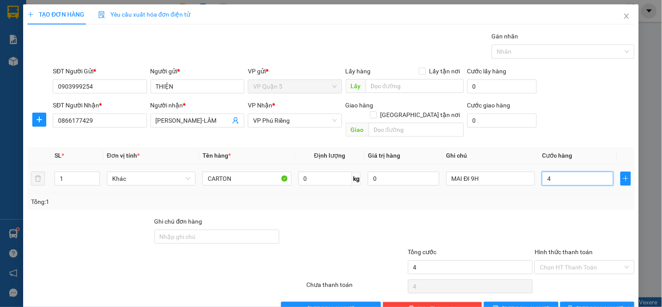
type input "40"
type input "40.000"
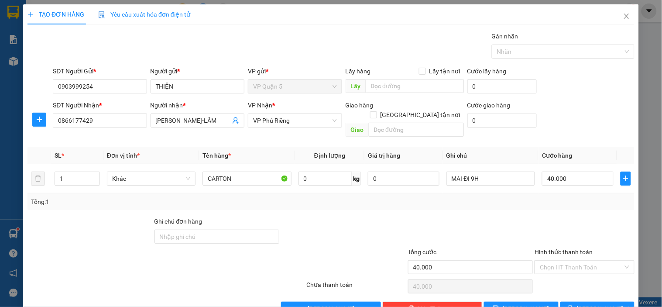
click at [571, 125] on div "SĐT Người Nhận * 0866177429 Người nhận * MINH KHÔI-LÂM VP Nhận * VP Phú Riềng…" at bounding box center [343, 120] width 585 height 40
click at [589, 304] on span "[PERSON_NAME] và In" at bounding box center [607, 309] width 61 height 10
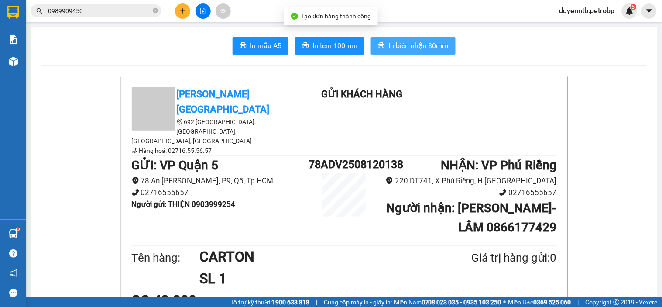
click at [431, 51] on span "In biên nhận 80mm" at bounding box center [418, 45] width 60 height 11
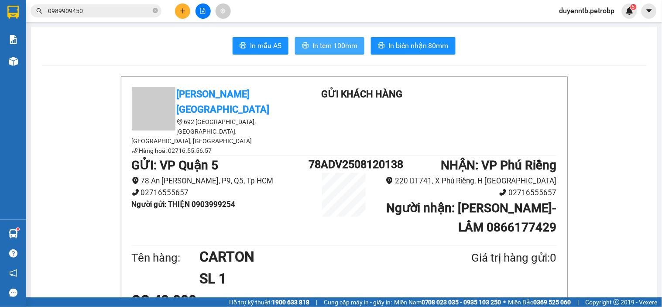
click at [345, 42] on span "In tem 100mm" at bounding box center [335, 45] width 45 height 11
click at [177, 12] on button at bounding box center [182, 10] width 15 height 15
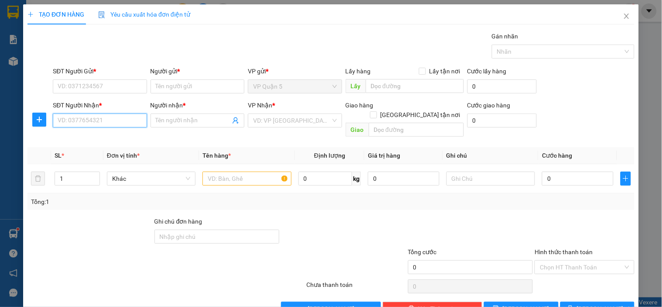
click at [65, 113] on input "SĐT Người Nhận *" at bounding box center [100, 120] width 94 height 14
click at [84, 88] on input "SĐT Người Gửi *" at bounding box center [100, 86] width 94 height 14
click at [98, 88] on input "SĐT Người Gửi *" at bounding box center [100, 86] width 94 height 14
click at [111, 86] on input "SĐT Người Gửi *" at bounding box center [100, 86] width 94 height 14
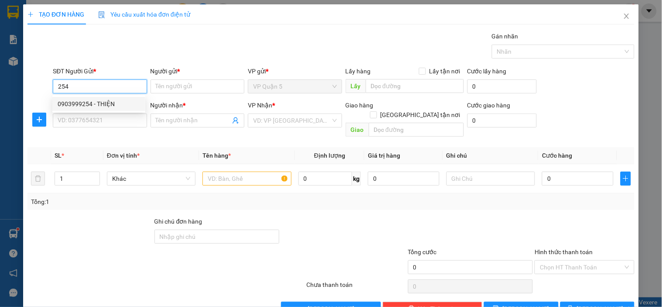
click at [96, 107] on div "0903999254 - THIỆN" at bounding box center [99, 104] width 82 height 10
type input "0903999254"
type input "THIỆN"
type input "0866177429"
type input "[PERSON_NAME]-LÂM"
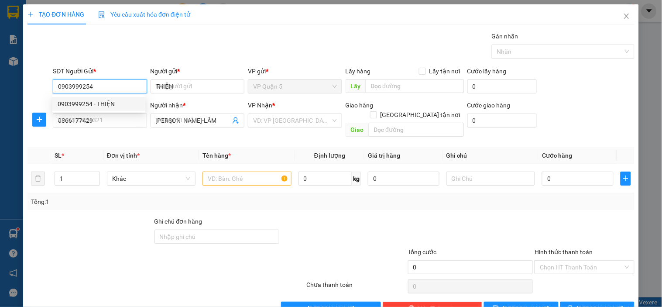
type input "40.000"
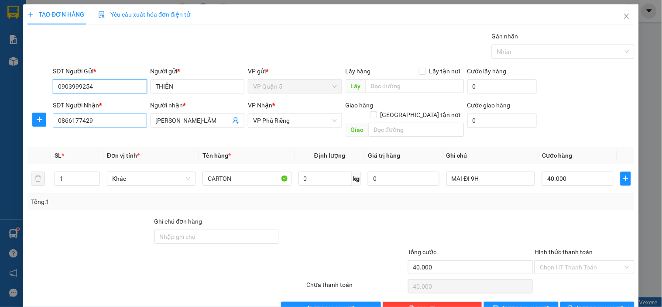
type input "0903999254"
click at [115, 121] on input "0866177429" at bounding box center [100, 120] width 94 height 14
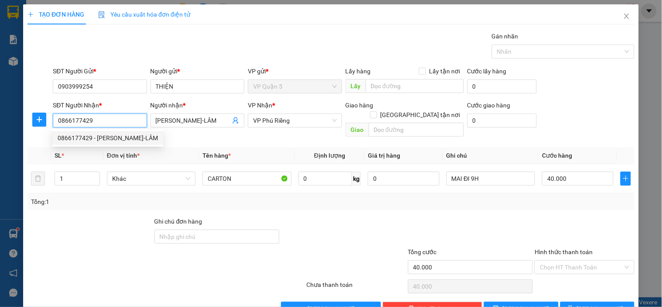
click at [115, 121] on input "0866177429" at bounding box center [100, 120] width 94 height 14
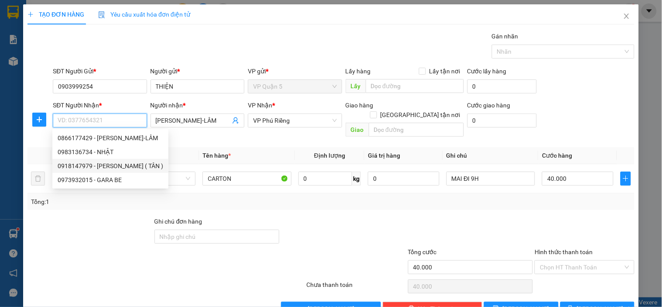
click at [114, 170] on div "0918147979 - [PERSON_NAME] ( TÂN )" at bounding box center [111, 166] width 106 height 10
type input "0918147979"
type input "[PERSON_NAME] ( TÂN )"
type input "[GEOGRAPHIC_DATA] - [GEOGRAPHIC_DATA]"
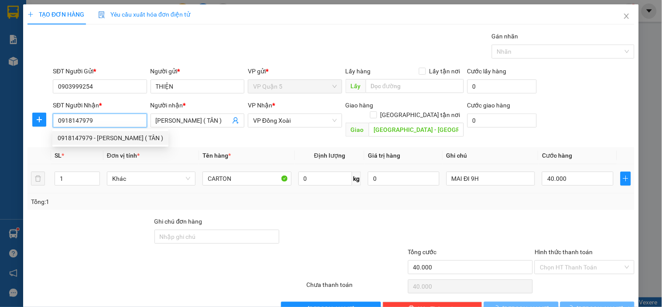
type input "30.000"
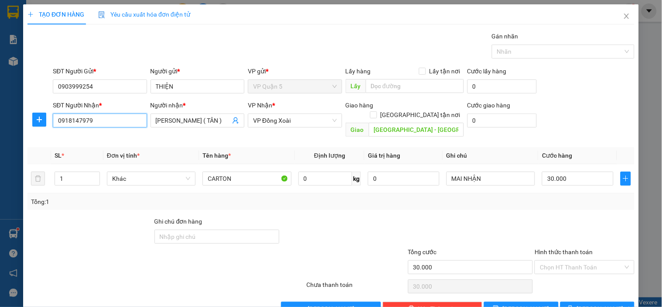
click at [121, 121] on input "0918147979" at bounding box center [100, 120] width 94 height 14
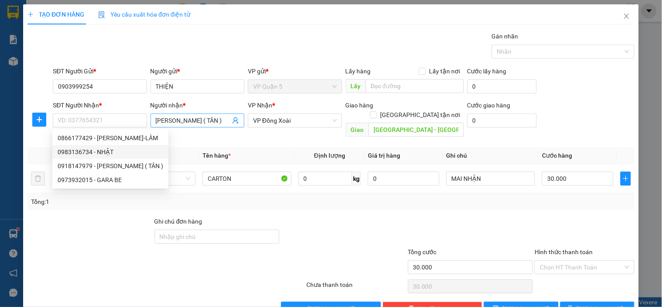
click at [204, 122] on input "[PERSON_NAME] ( TÂN )" at bounding box center [193, 121] width 75 height 10
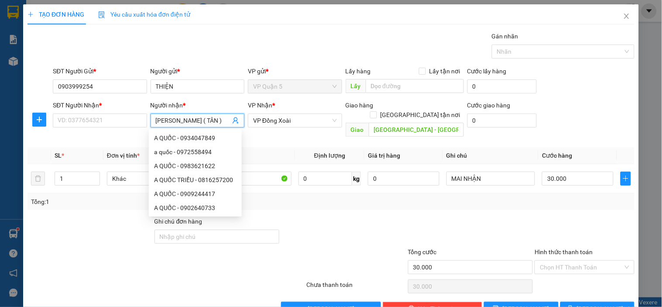
click at [204, 122] on input "[PERSON_NAME] ( TÂN )" at bounding box center [193, 121] width 75 height 10
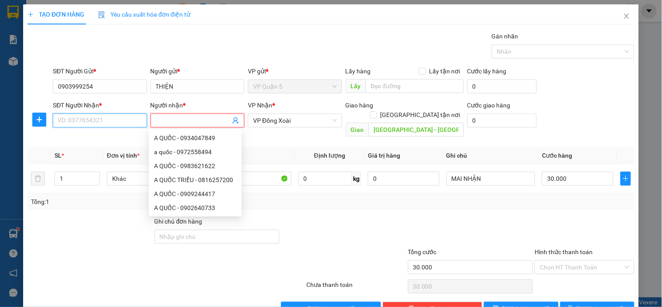
click at [98, 123] on input "SĐT Người Nhận *" at bounding box center [100, 120] width 94 height 14
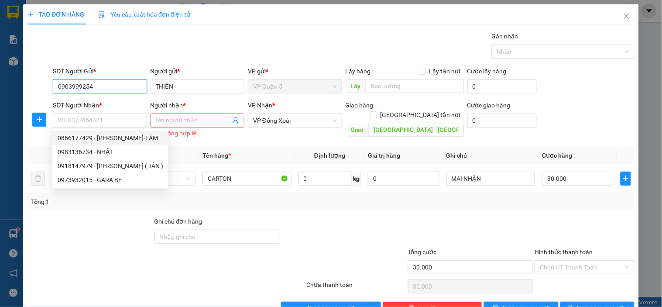
click at [89, 89] on input "0903999254" at bounding box center [100, 86] width 94 height 14
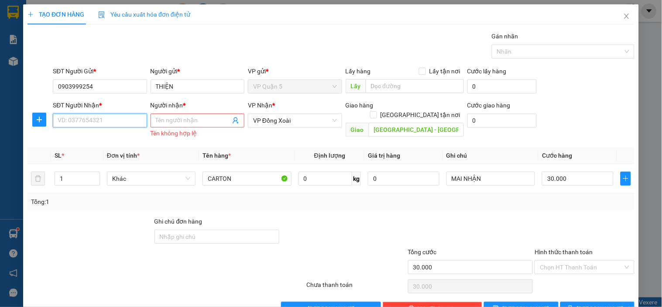
click at [132, 120] on input "SĐT Người Nhận *" at bounding box center [100, 120] width 94 height 14
click at [112, 114] on input "SĐT Người Nhận *" at bounding box center [100, 120] width 94 height 14
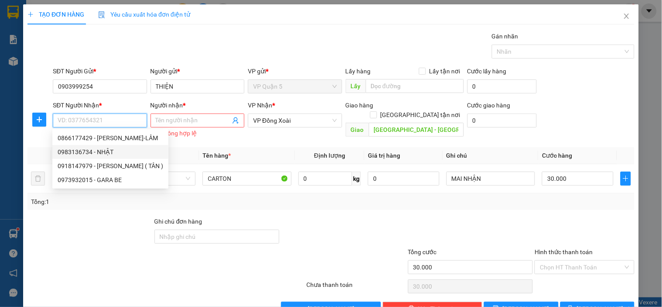
click at [91, 151] on div "0983136734 - NHẬT" at bounding box center [111, 152] width 106 height 10
type input "0983136734"
type input "NHẬT"
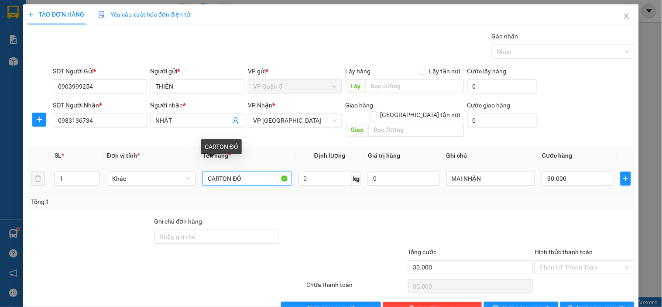
click at [258, 172] on input "CARTON ĐỎ" at bounding box center [247, 179] width 89 height 14
type input "CARTON"
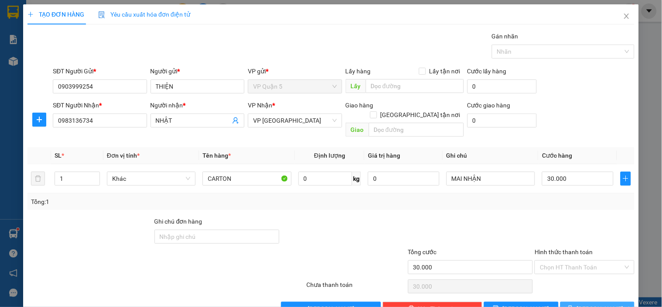
drag, startPoint x: 581, startPoint y: 298, endPoint x: 374, endPoint y: 144, distance: 258.1
click at [581, 302] on button "[PERSON_NAME] và In" at bounding box center [597, 309] width 74 height 14
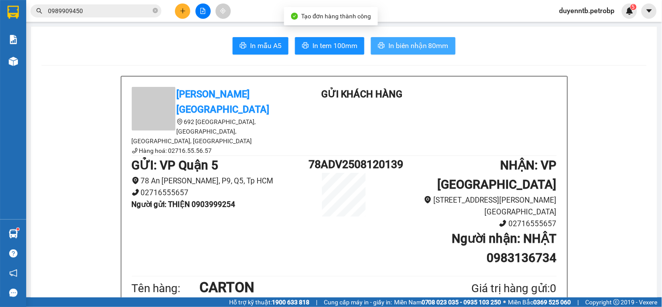
click at [397, 40] on button "In biên nhận 80mm" at bounding box center [413, 45] width 85 height 17
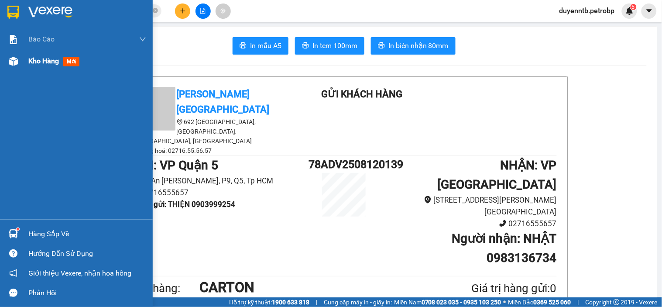
click at [43, 62] on span "Kho hàng" at bounding box center [43, 61] width 31 height 8
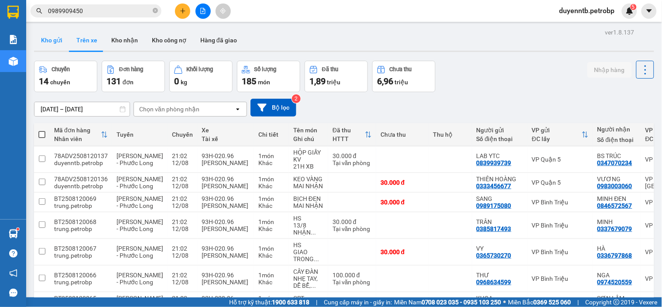
click at [59, 45] on button "Kho gửi" at bounding box center [51, 40] width 35 height 21
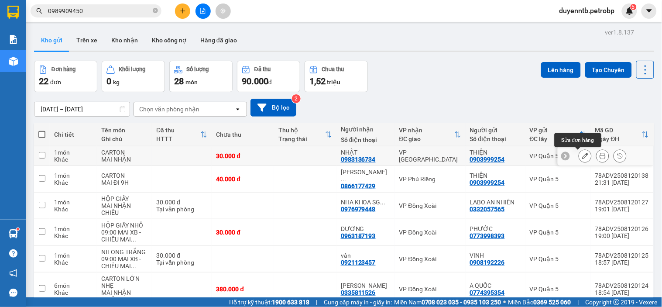
click at [582, 156] on icon at bounding box center [585, 156] width 6 height 6
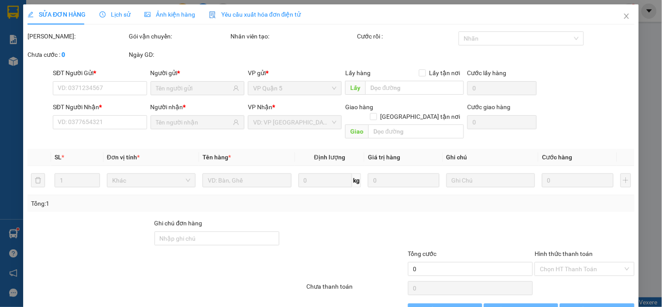
type input "0903999254"
type input "0983136734"
type input "30.000"
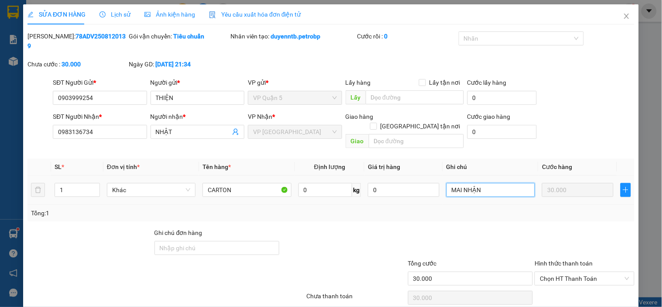
click at [473, 183] on input "MAI NHẬN" at bounding box center [491, 190] width 89 height 14
type input "MAI 9H ĐI"
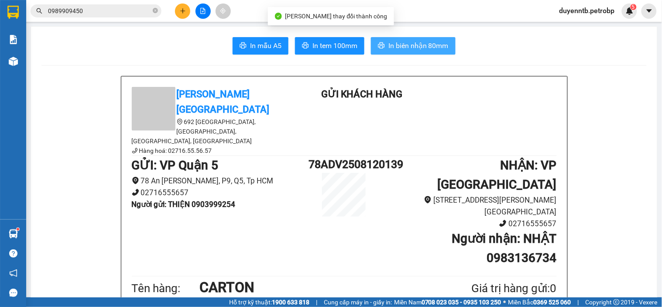
click at [409, 38] on button "In biên nhận 80mm" at bounding box center [413, 45] width 85 height 17
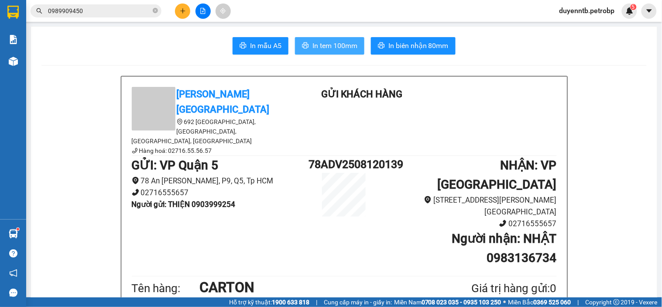
click at [328, 44] on span "In tem 100mm" at bounding box center [335, 45] width 45 height 11
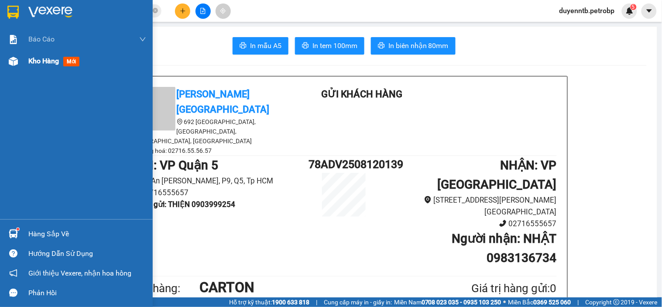
click at [38, 66] on div "Kho hàng mới" at bounding box center [55, 60] width 55 height 11
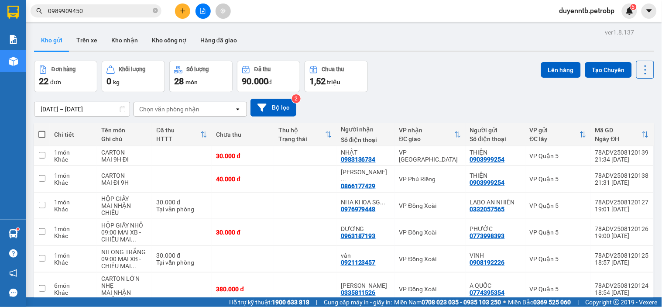
click at [105, 14] on input "0989909450" at bounding box center [99, 11] width 103 height 10
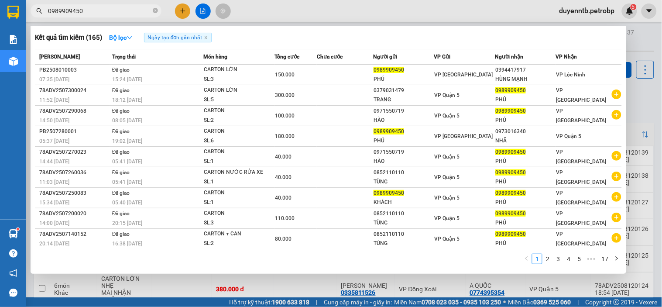
click at [187, 8] on div at bounding box center [331, 153] width 662 height 307
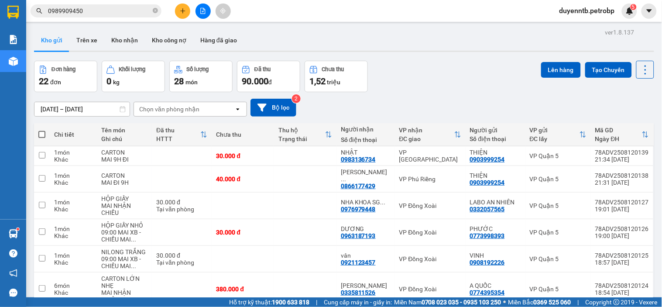
click at [179, 16] on button at bounding box center [182, 10] width 15 height 15
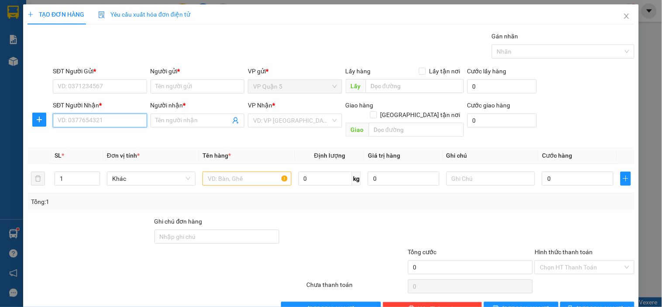
click at [104, 123] on input "SĐT Người Nhận *" at bounding box center [100, 120] width 94 height 14
paste input "0918147979"
type input "0918147979"
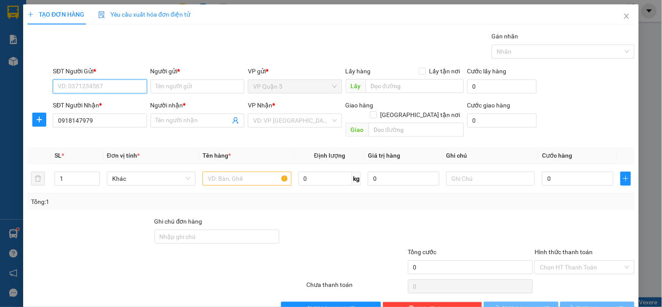
click at [107, 88] on input "SĐT Người Gửi *" at bounding box center [100, 86] width 94 height 14
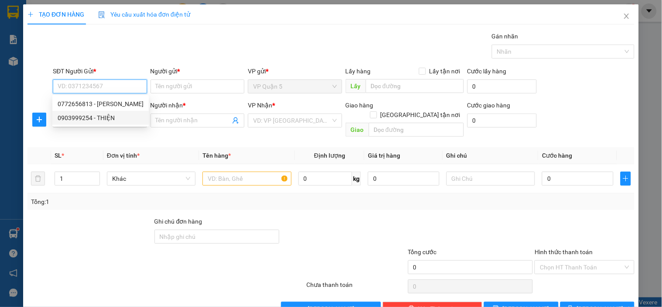
click at [102, 114] on div "0903999254 - THIỆN" at bounding box center [101, 118] width 86 height 10
type input "0903999254"
type input "THIỆN"
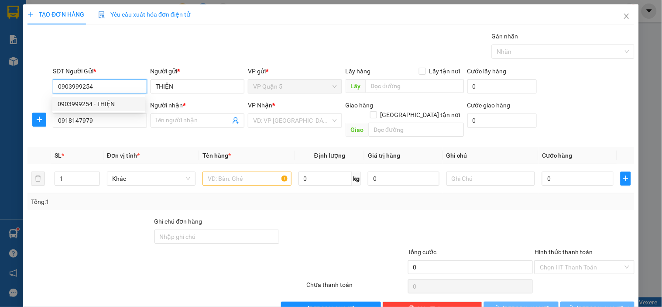
type input "30.000"
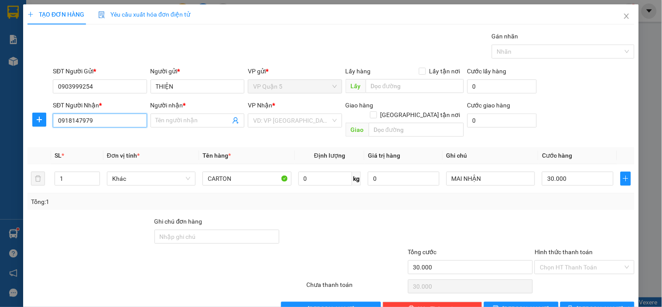
click at [114, 124] on input "0918147979" at bounding box center [100, 120] width 94 height 14
click at [108, 141] on div "0918147979 - [PERSON_NAME] ( TÂN )" at bounding box center [111, 138] width 106 height 10
type input "[PERSON_NAME] ( TÂN )"
type input "[GEOGRAPHIC_DATA] - [GEOGRAPHIC_DATA]"
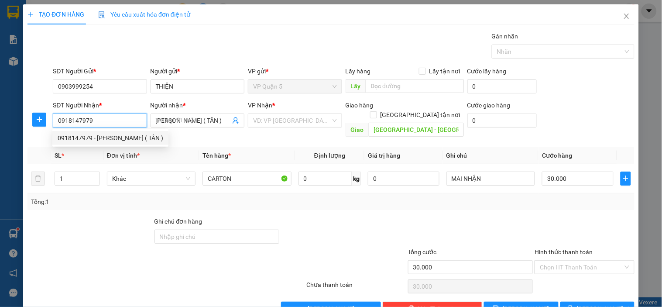
type input "40.000"
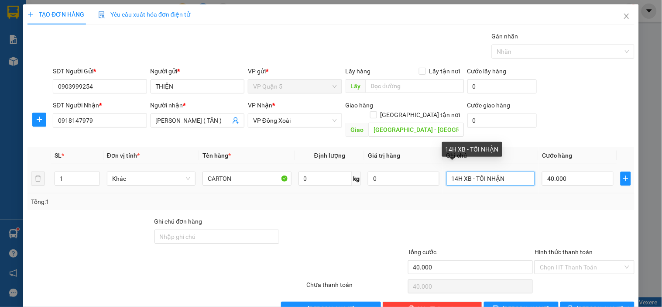
click at [509, 172] on input "14H XB - TỐI NHẬN" at bounding box center [491, 179] width 89 height 14
click at [508, 172] on input "14H XB - TỐI NHẬN" at bounding box center [491, 179] width 89 height 14
type input "1"
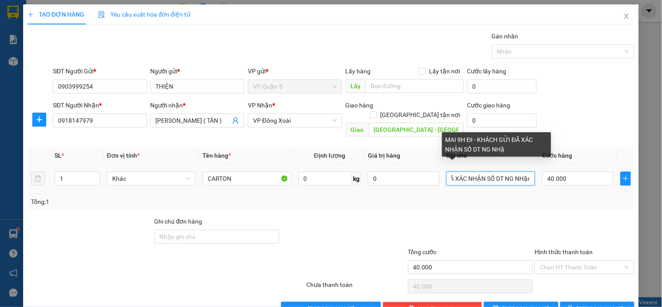
scroll to position [0, 76]
click at [447, 172] on input "MAI 9H ĐI - KHÁCH GỬI ĐÃ XÁC NHẬN SỐ DT NG NHận" at bounding box center [491, 179] width 89 height 14
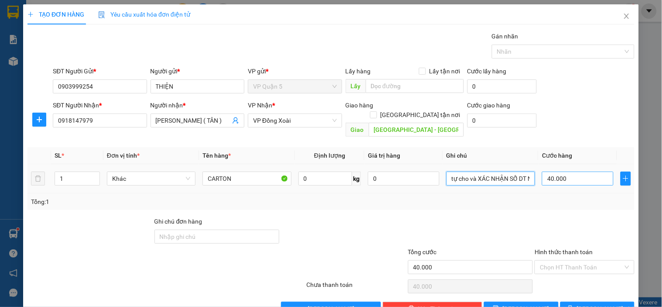
type input "MAI 9H ĐI - KHÁCH GỬI ĐÃ tự cho và XÁC NHẬN SỐ DT NG NHận"
click at [567, 173] on input "40.000" at bounding box center [578, 179] width 72 height 14
type input "3"
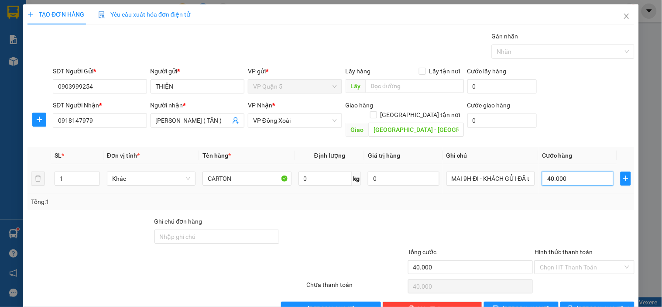
type input "3"
type input "30"
type input "30.000"
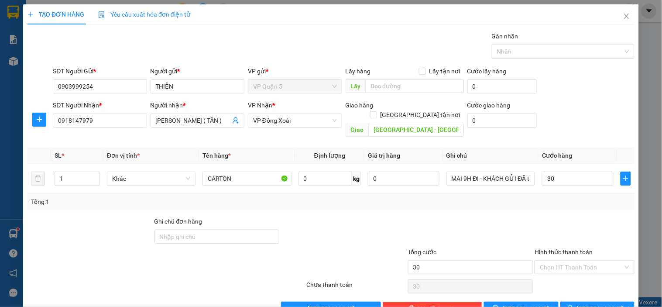
type input "30.000"
click at [597, 132] on div "Transit Pickup Surcharge Ids Transit Deliver Surcharge Ids Transit Deliver Surc…" at bounding box center [330, 173] width 607 height 284
click at [602, 304] on span "[PERSON_NAME] và In" at bounding box center [607, 309] width 61 height 10
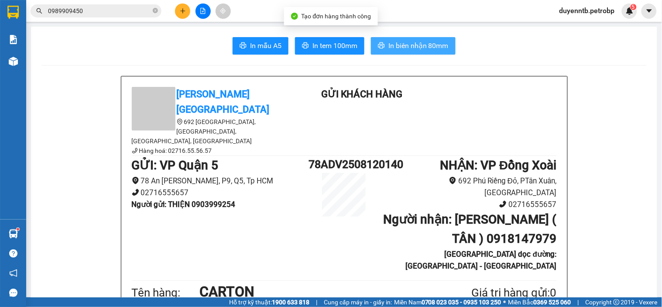
click at [413, 38] on button "In biên nhận 80mm" at bounding box center [413, 45] width 85 height 17
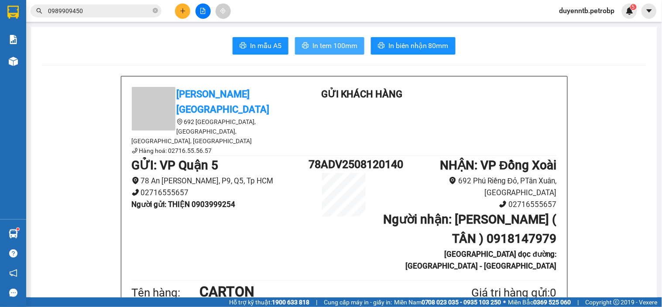
click at [325, 37] on button "In tem 100mm" at bounding box center [329, 45] width 69 height 17
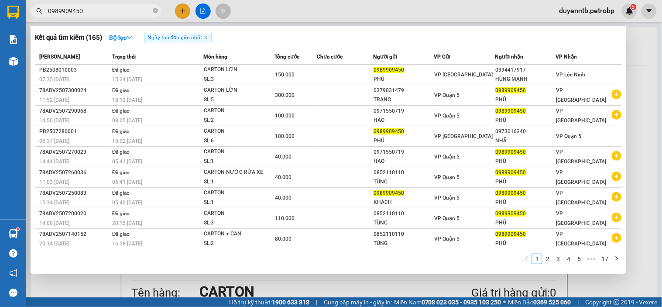
click at [89, 14] on input "0989909450" at bounding box center [99, 11] width 103 height 10
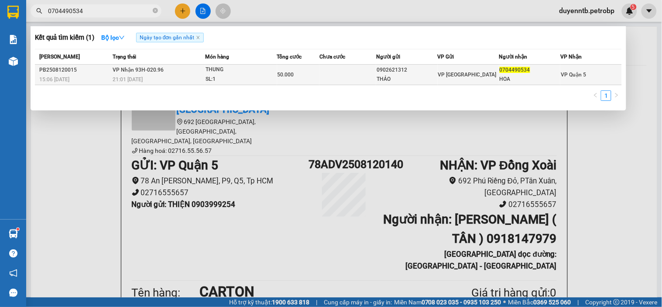
type input "0704490534"
click at [172, 76] on div "21:01 [DATE]" at bounding box center [159, 80] width 92 height 10
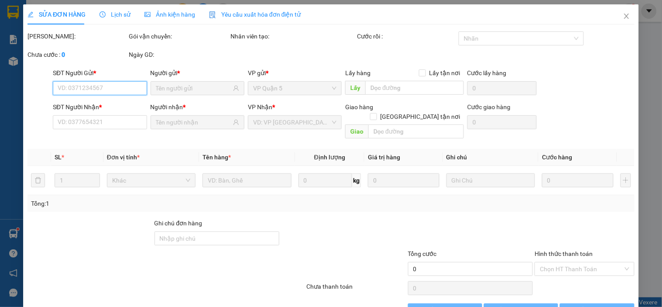
type input "0902621312"
type input "THẢO"
type input "0704490534"
type input "HOA"
type input "50.000"
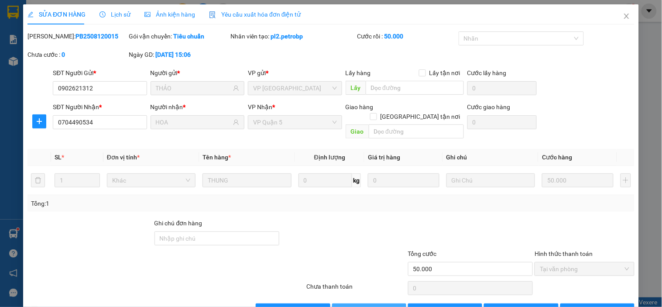
click at [360, 306] on span "Giao hàng" at bounding box center [374, 311] width 28 height 10
